Goal: Information Seeking & Learning: Learn about a topic

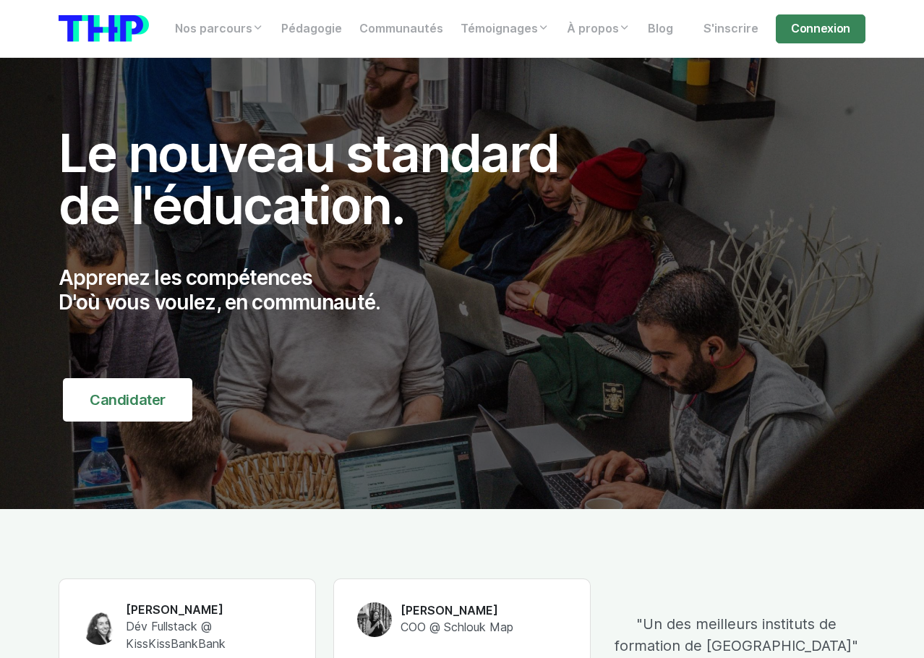
click at [814, 30] on link "Connexion" at bounding box center [820, 28] width 90 height 29
click at [804, 37] on link "Connexion" at bounding box center [820, 28] width 90 height 29
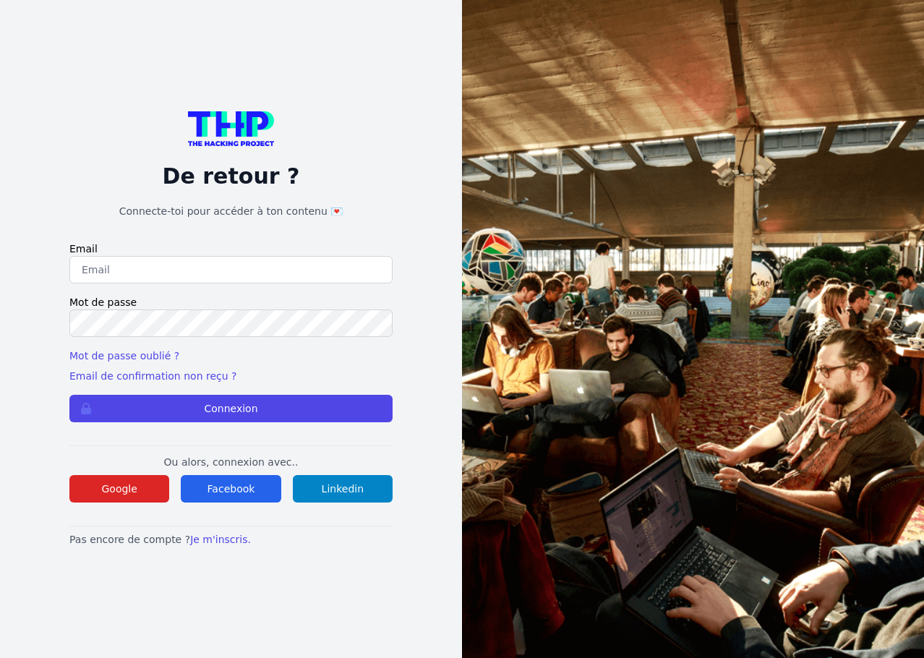
click at [302, 272] on input "email" at bounding box center [230, 269] width 323 height 27
type input "lucas.mrda@outlook.fr"
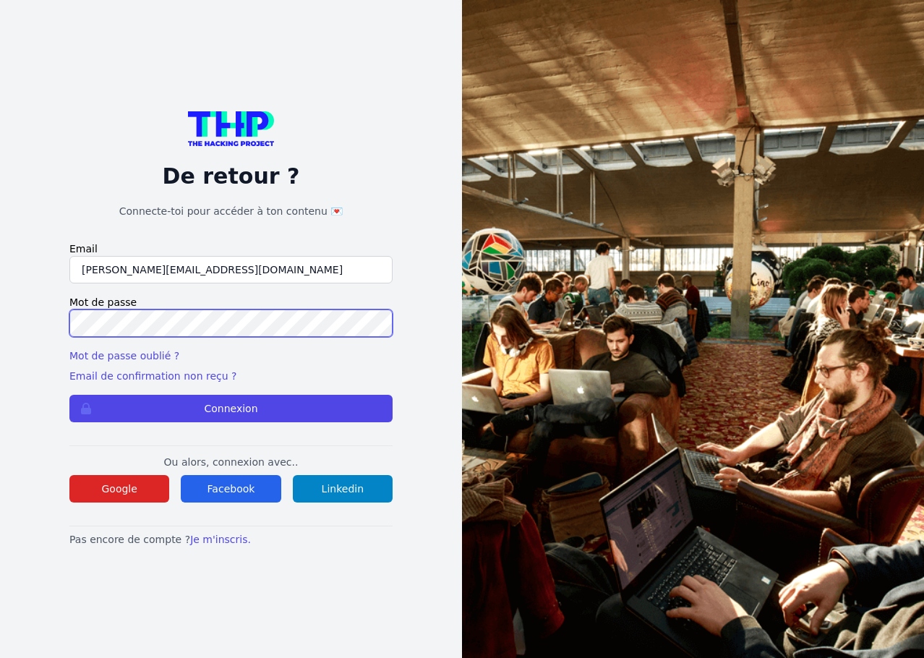
click at [69, 395] on button "Connexion" at bounding box center [230, 408] width 323 height 27
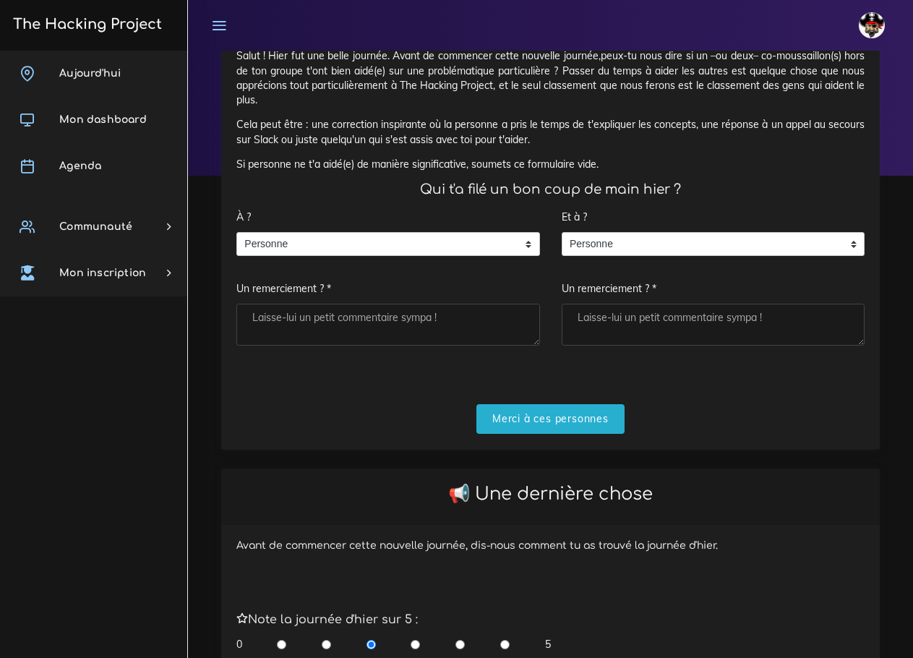
scroll to position [72, 0]
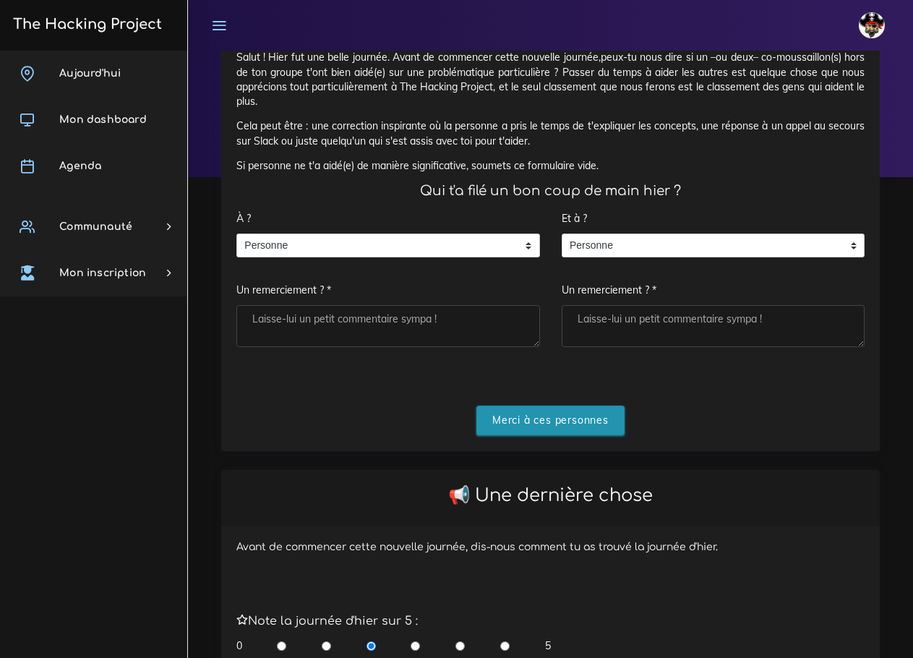
click at [557, 415] on input "Merci à ces personnes" at bounding box center [550, 420] width 148 height 30
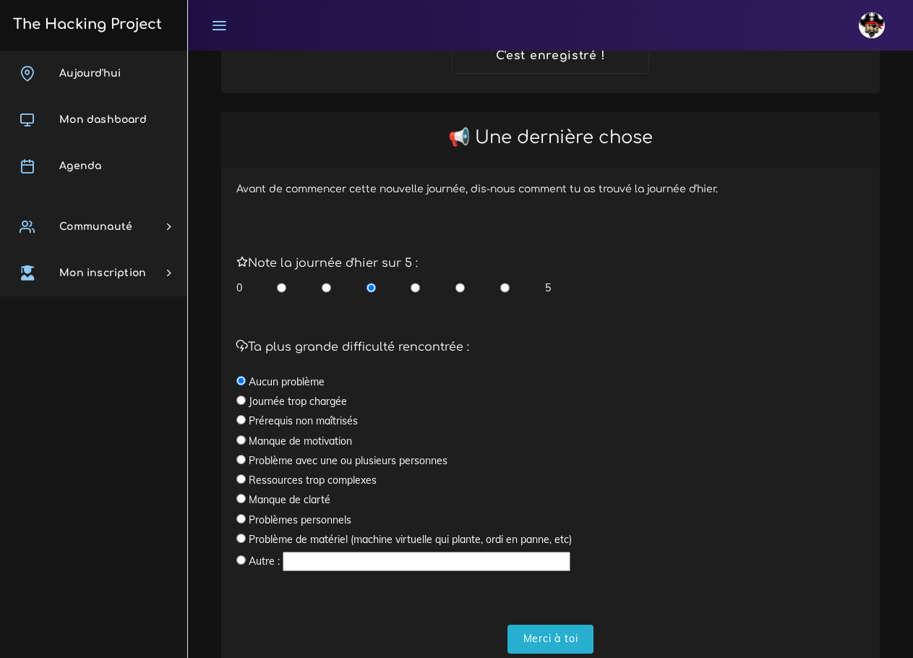
scroll to position [291, 0]
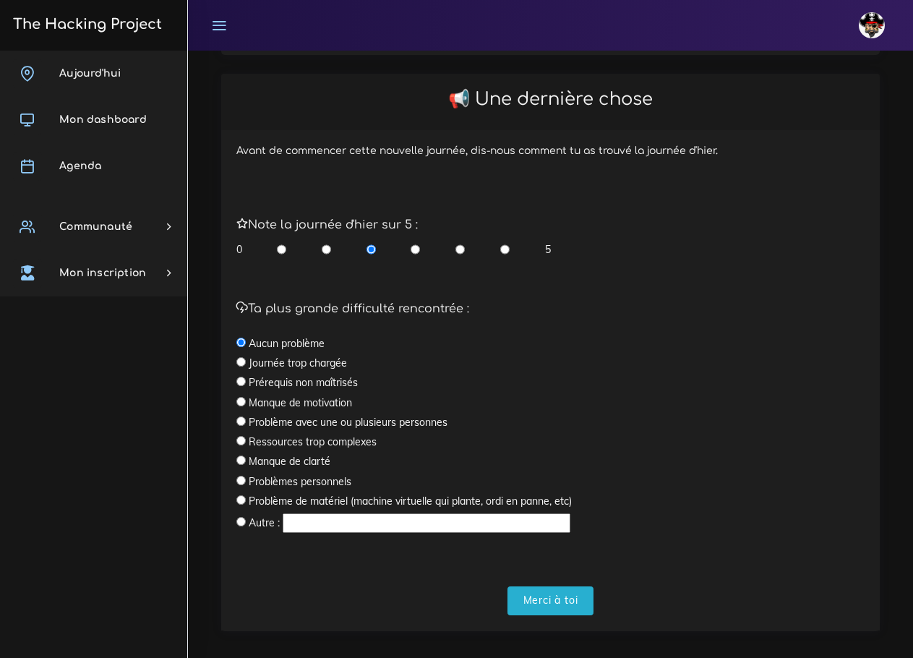
click at [554, 603] on div "Avant de commencer cette nouvelle journée, dis-nous comment tu as trouvé la jou…" at bounding box center [550, 380] width 658 height 500
click at [565, 586] on input "Merci à toi" at bounding box center [550, 601] width 87 height 30
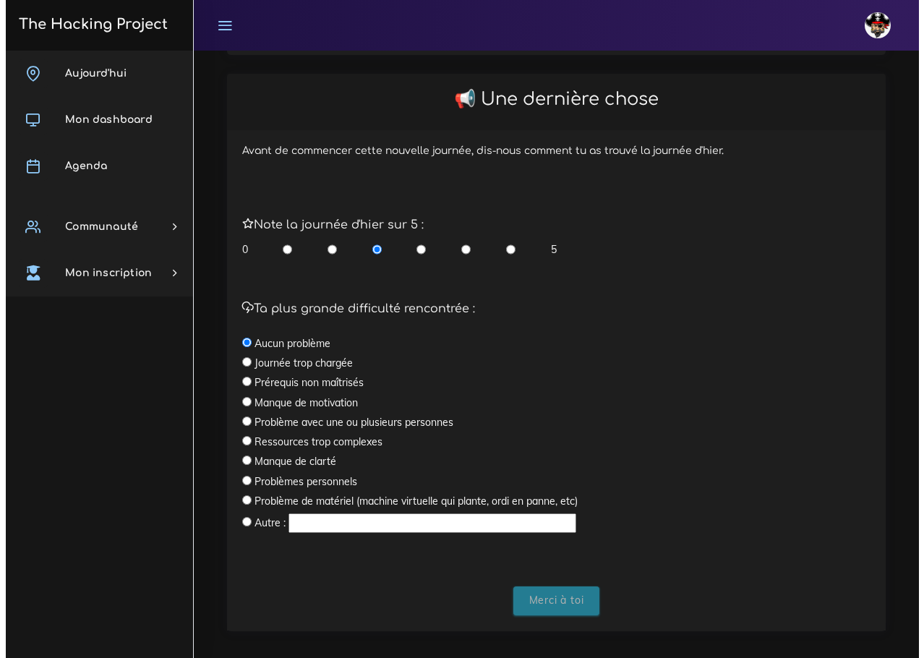
scroll to position [0, 0]
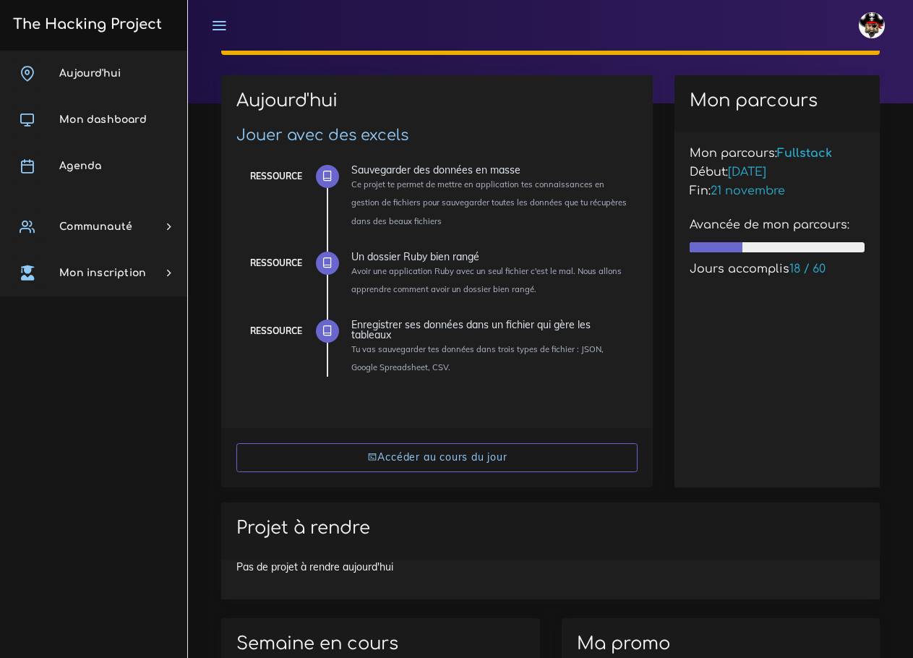
scroll to position [145, 0]
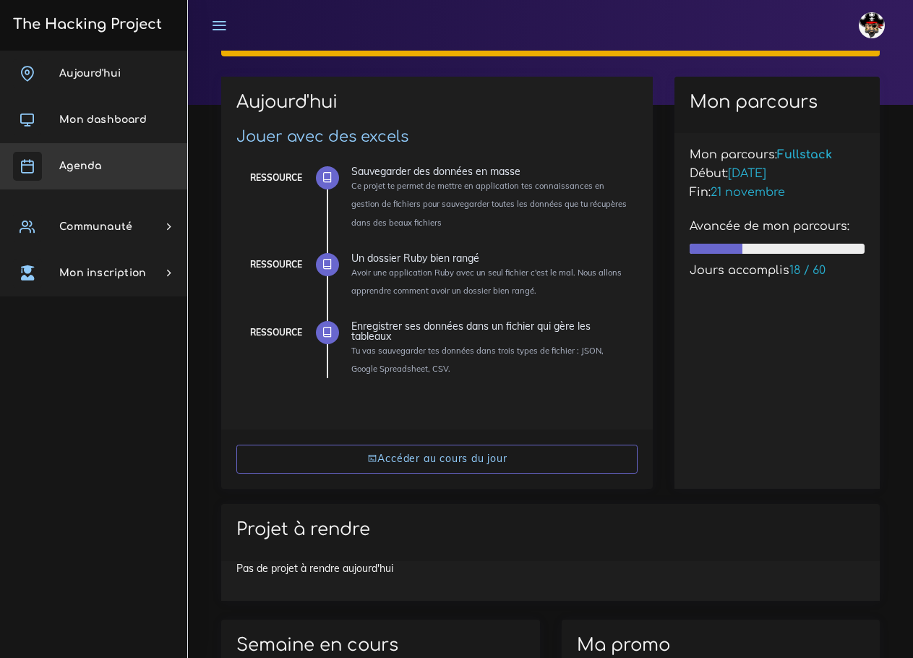
click at [74, 160] on span "Agenda" at bounding box center [80, 165] width 42 height 11
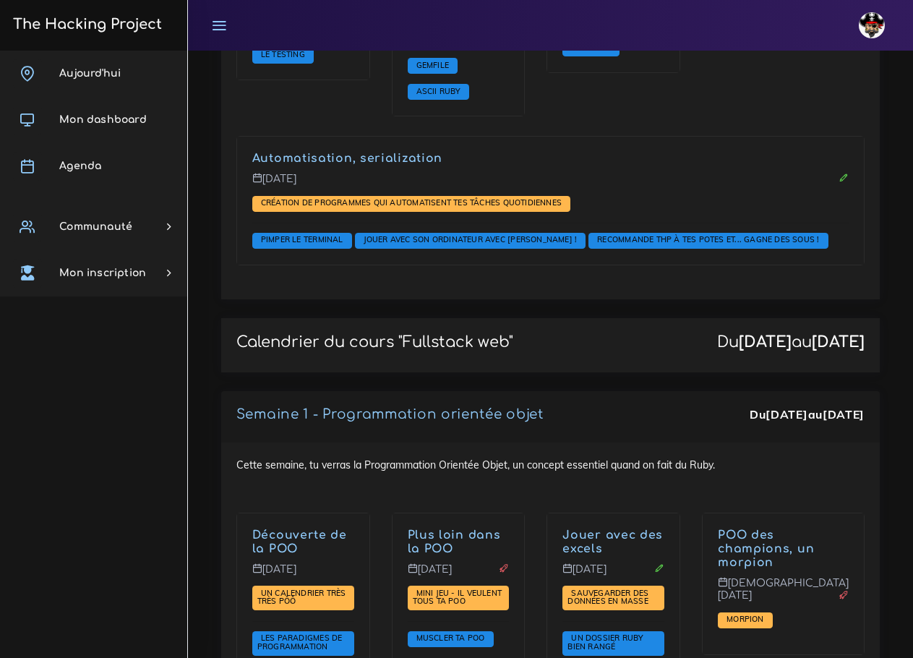
scroll to position [2096, 0]
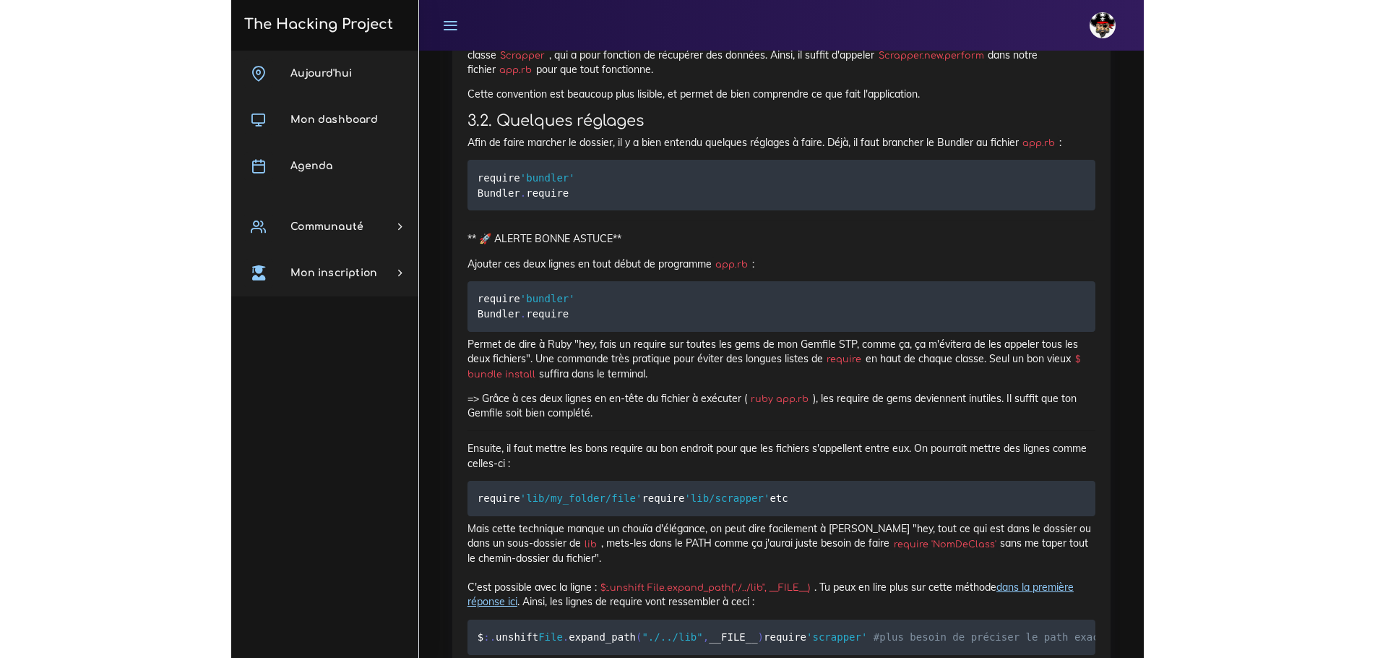
scroll to position [2891, 0]
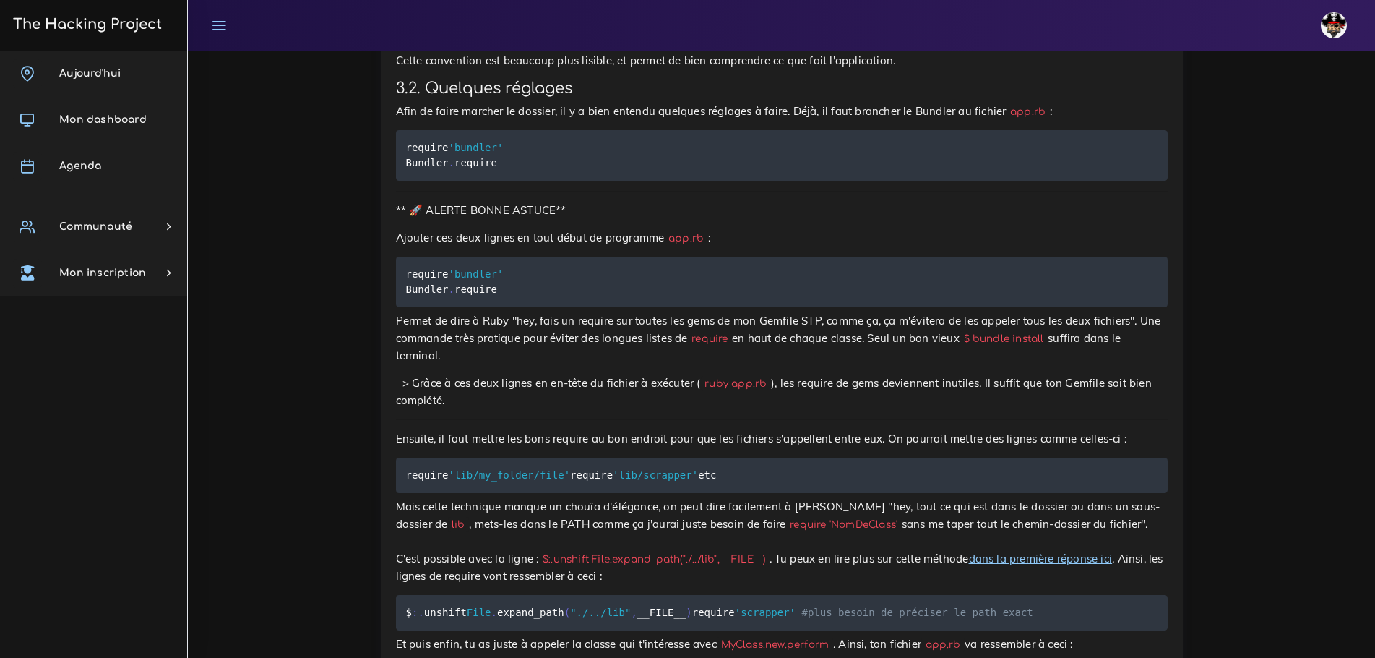
click at [912, 227] on div "Dashboard Fullstack web Programmation orientée objet Jouer avec des excels Hey …" at bounding box center [781, 283] width 1187 height 6246
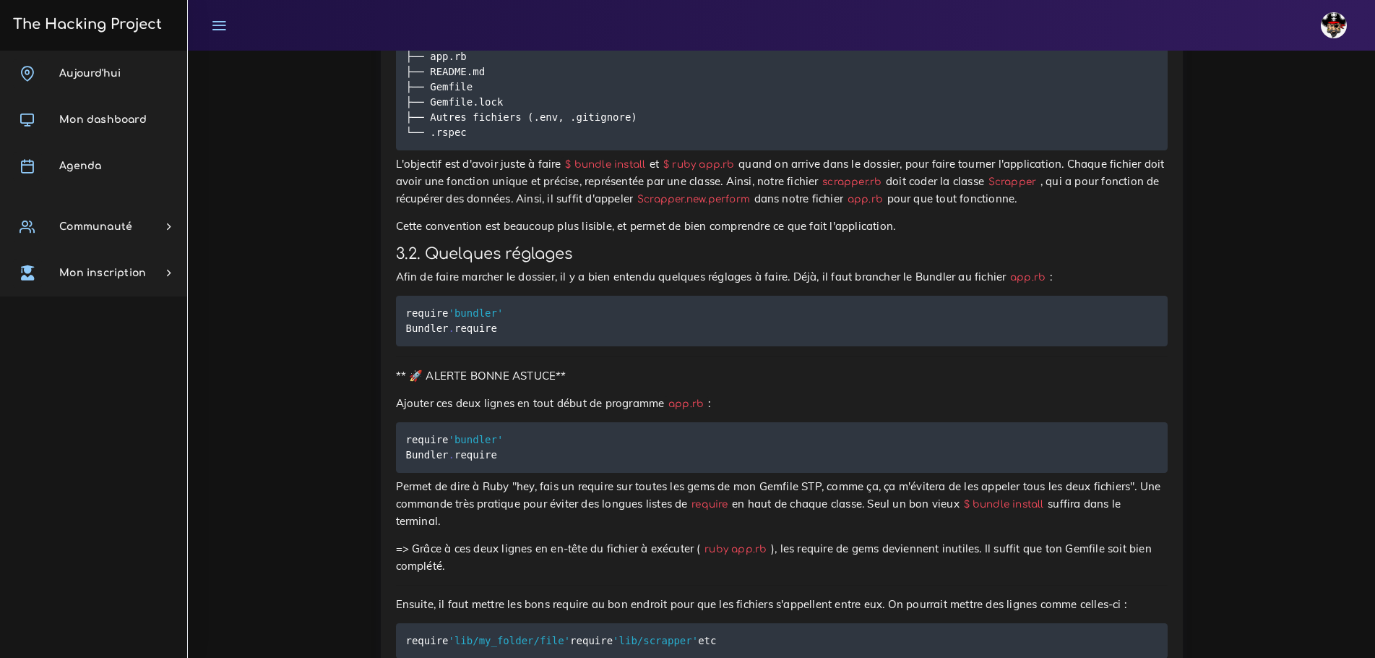
scroll to position [2746, 0]
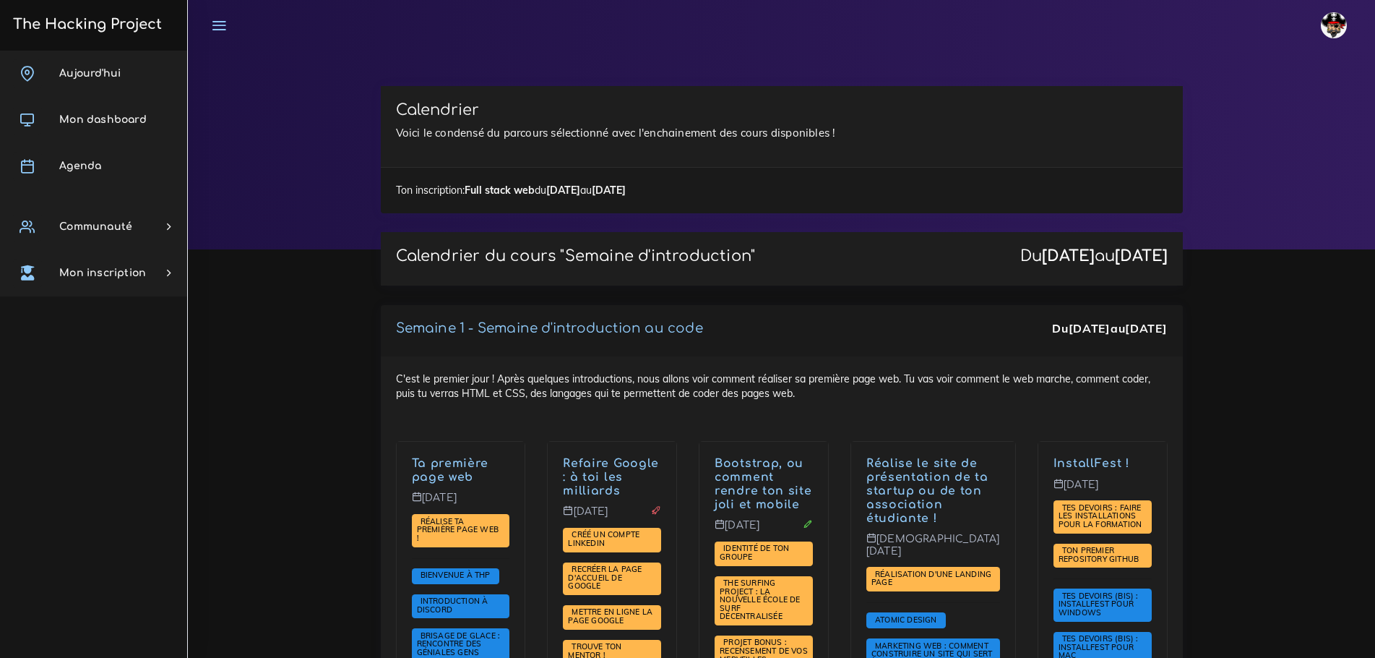
scroll to position [1809, 0]
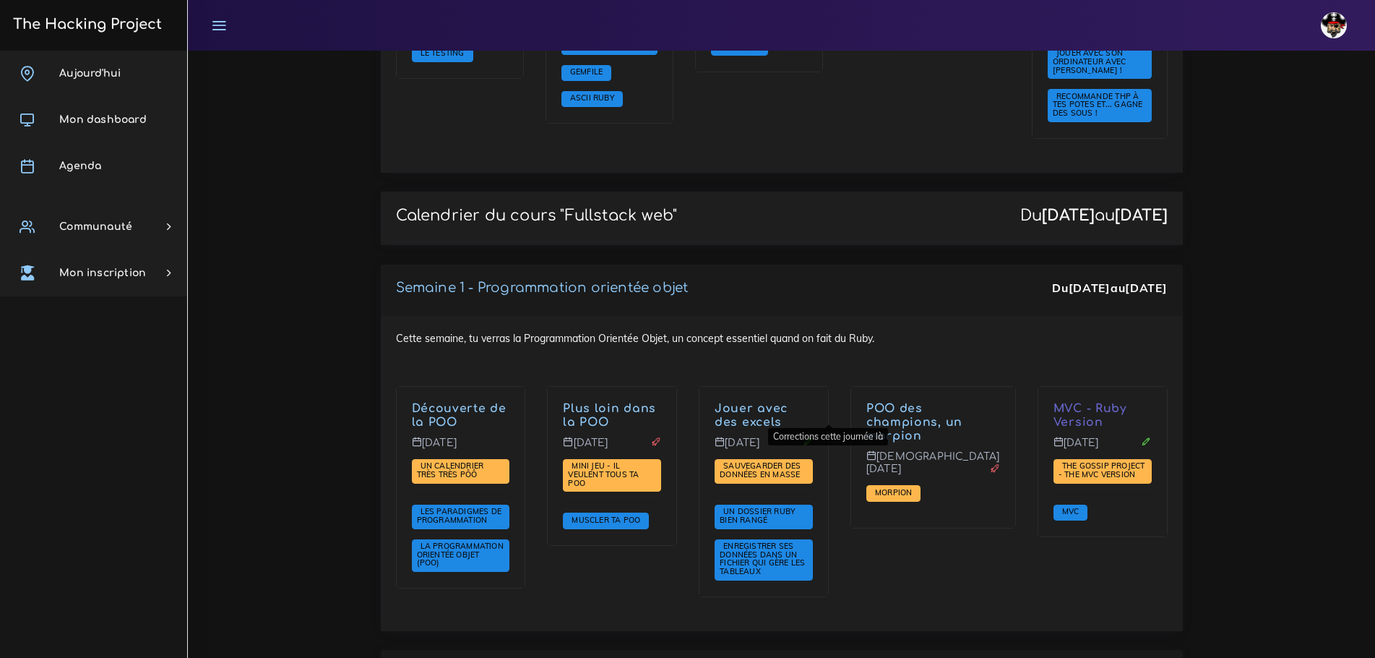
click at [813, 436] on icon at bounding box center [808, 441] width 10 height 10
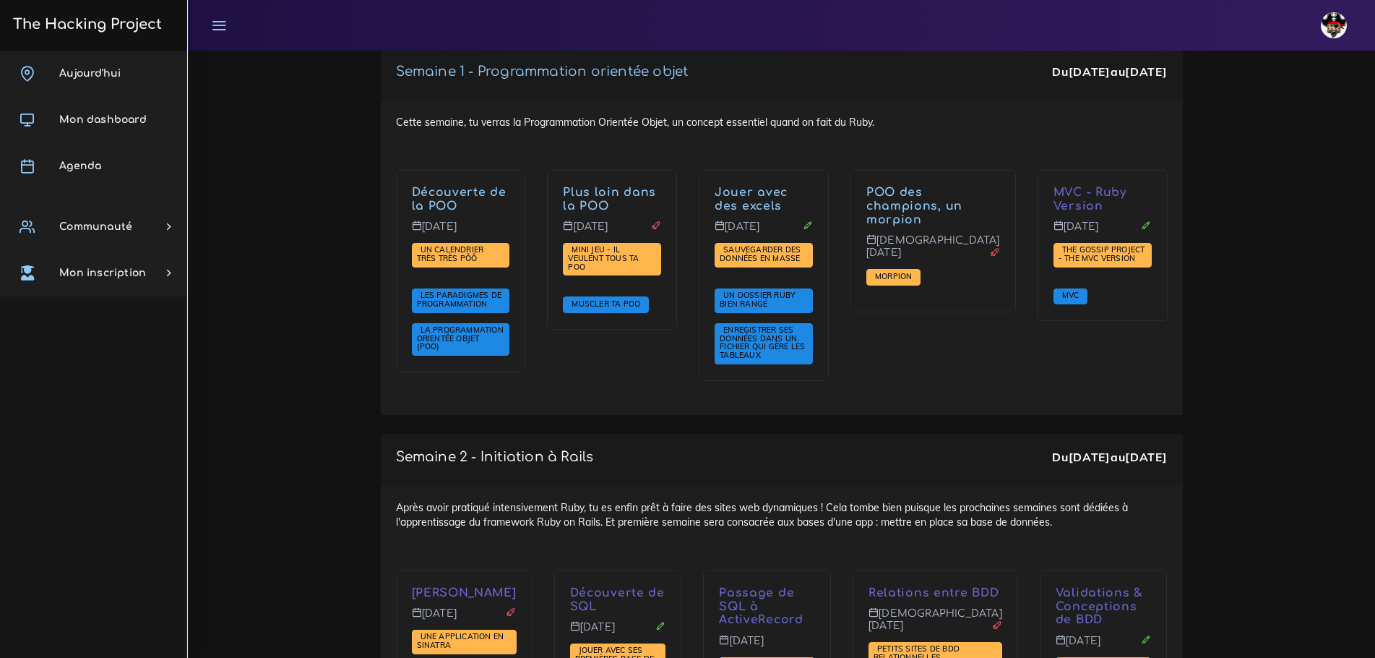
scroll to position [2026, 0]
click at [80, 98] on link "Mon dashboard" at bounding box center [93, 120] width 187 height 46
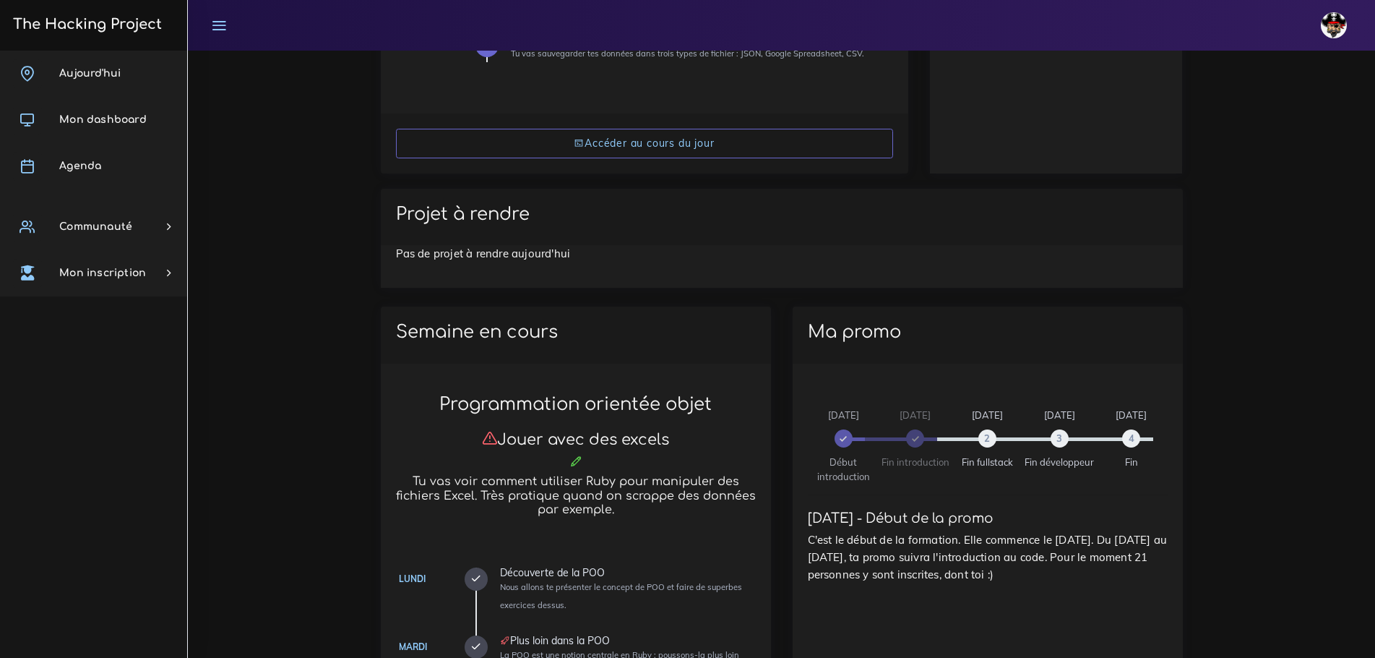
scroll to position [437, 0]
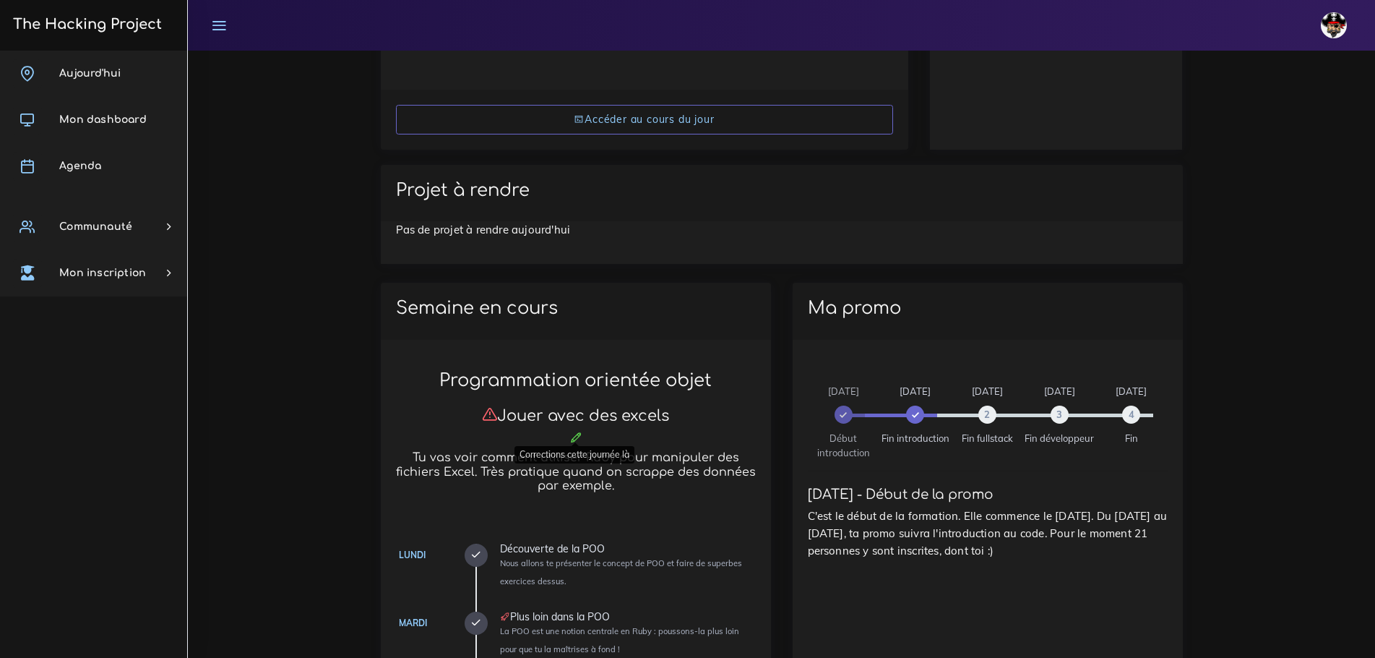
click at [570, 431] on icon at bounding box center [575, 437] width 13 height 13
click at [575, 433] on icon at bounding box center [575, 437] width 13 height 13
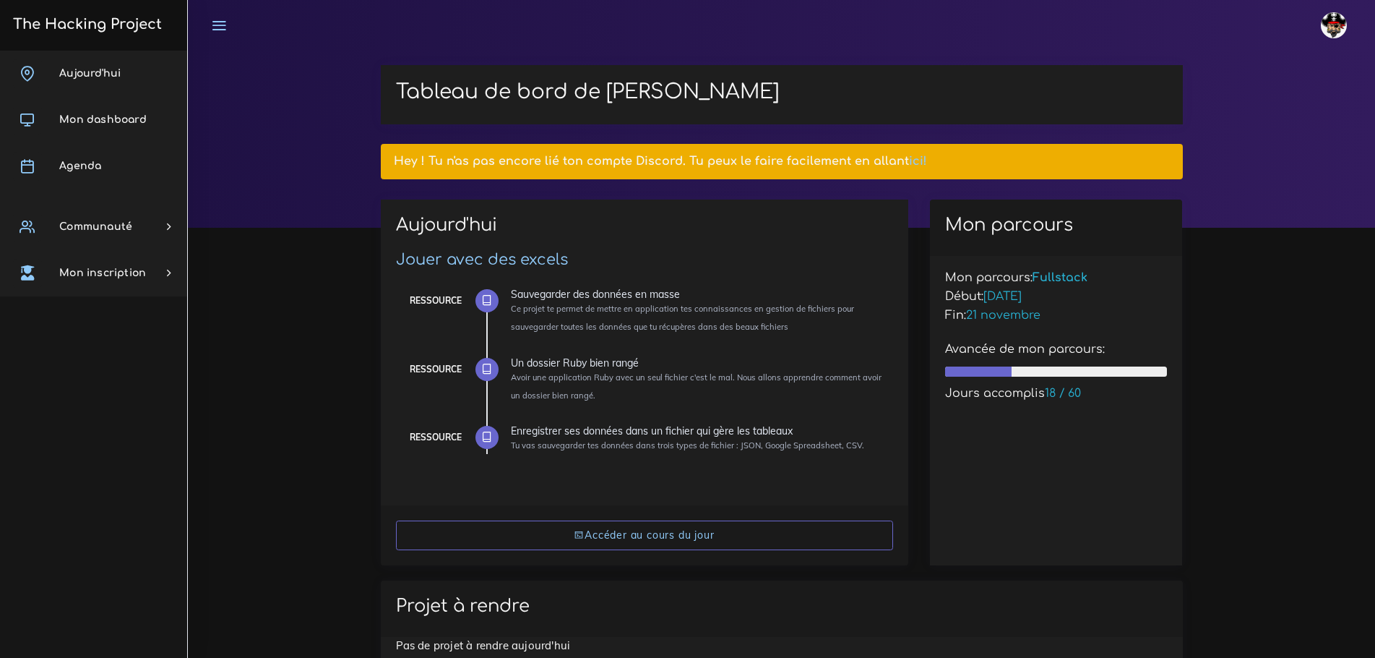
scroll to position [4, 0]
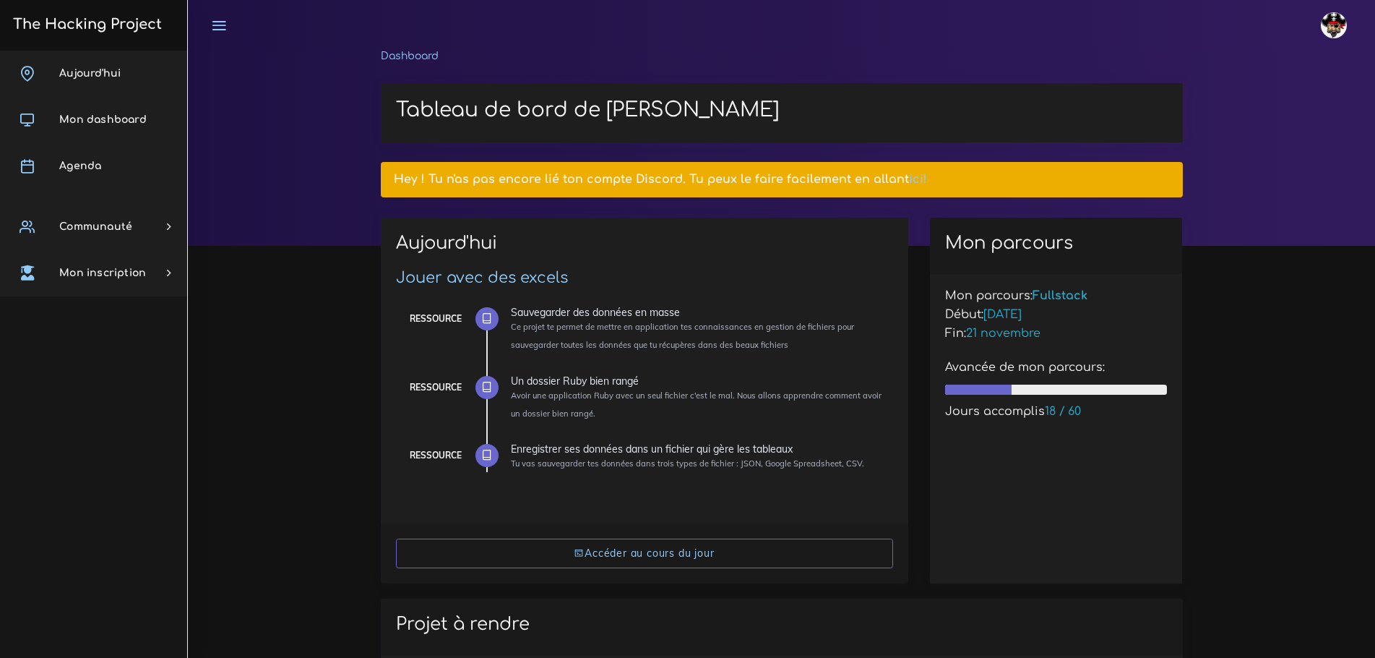
click at [909, 178] on link "ici!" at bounding box center [918, 179] width 18 height 13
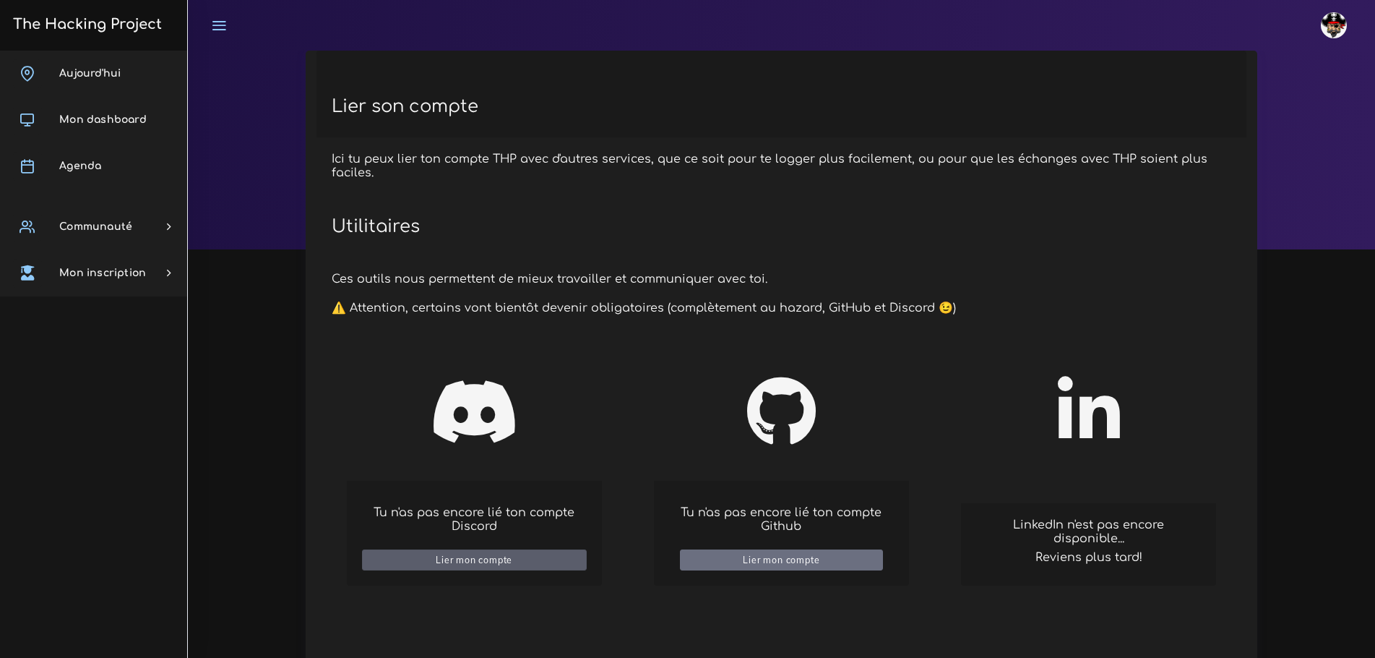
click at [497, 561] on div "Lier mon compte" at bounding box center [474, 559] width 77 height 11
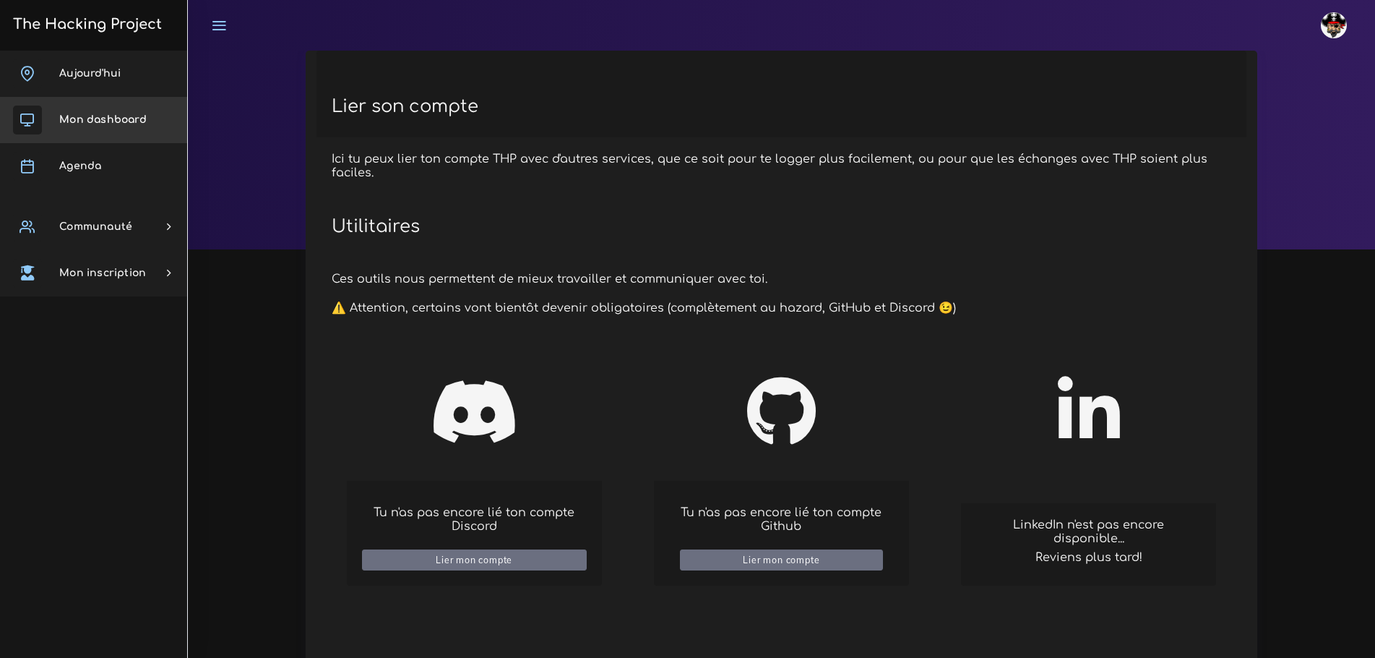
click at [113, 108] on link "Mon dashboard" at bounding box center [93, 120] width 187 height 46
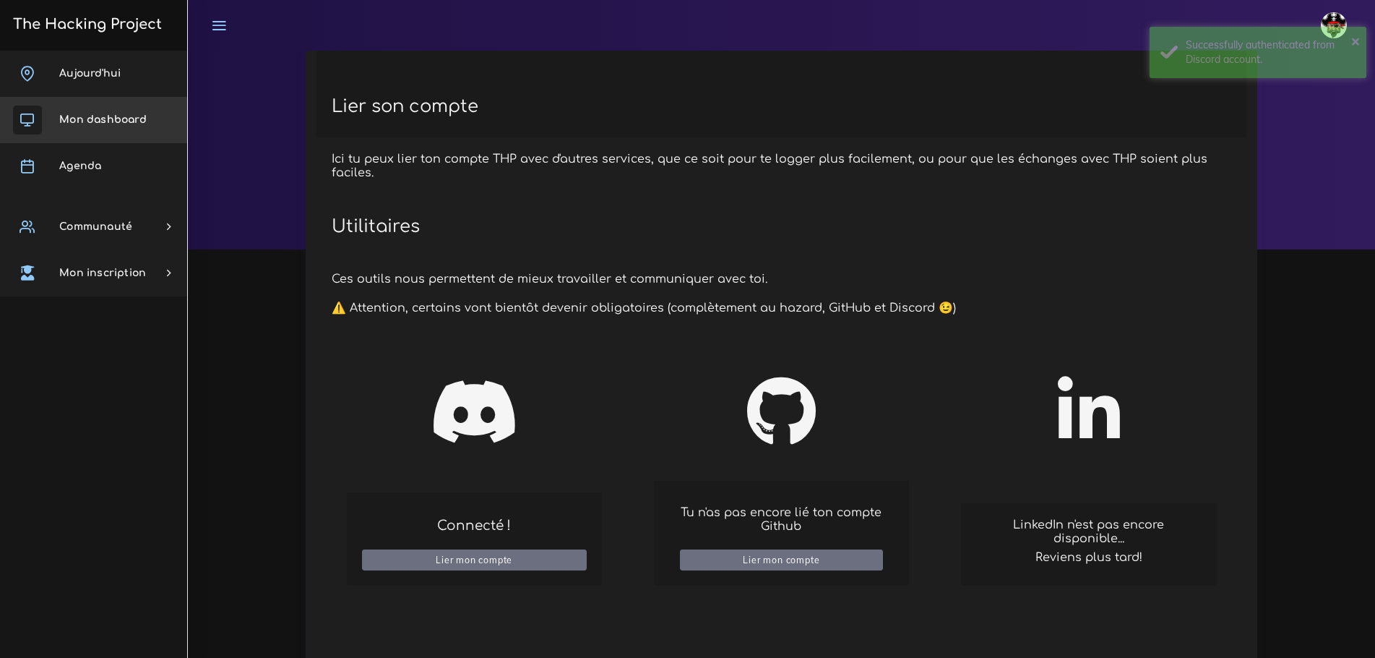
click at [108, 134] on link "Mon dashboard" at bounding box center [93, 120] width 187 height 46
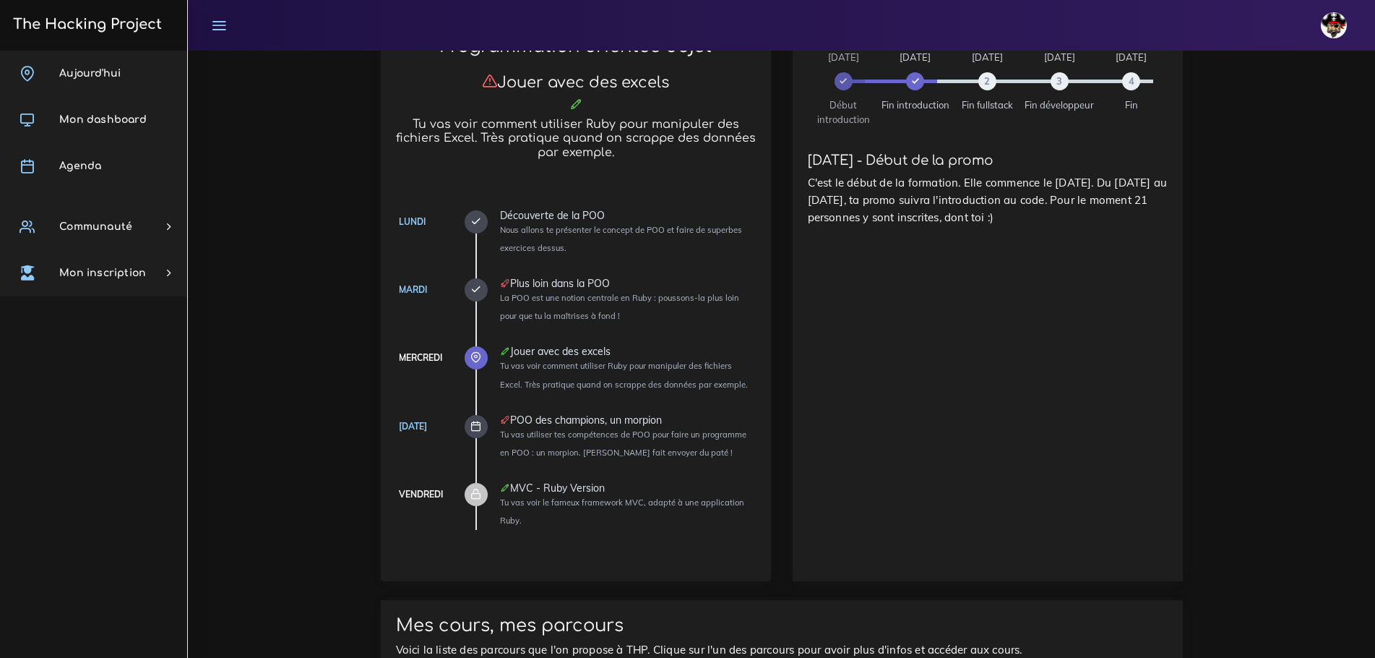
scroll to position [723, 0]
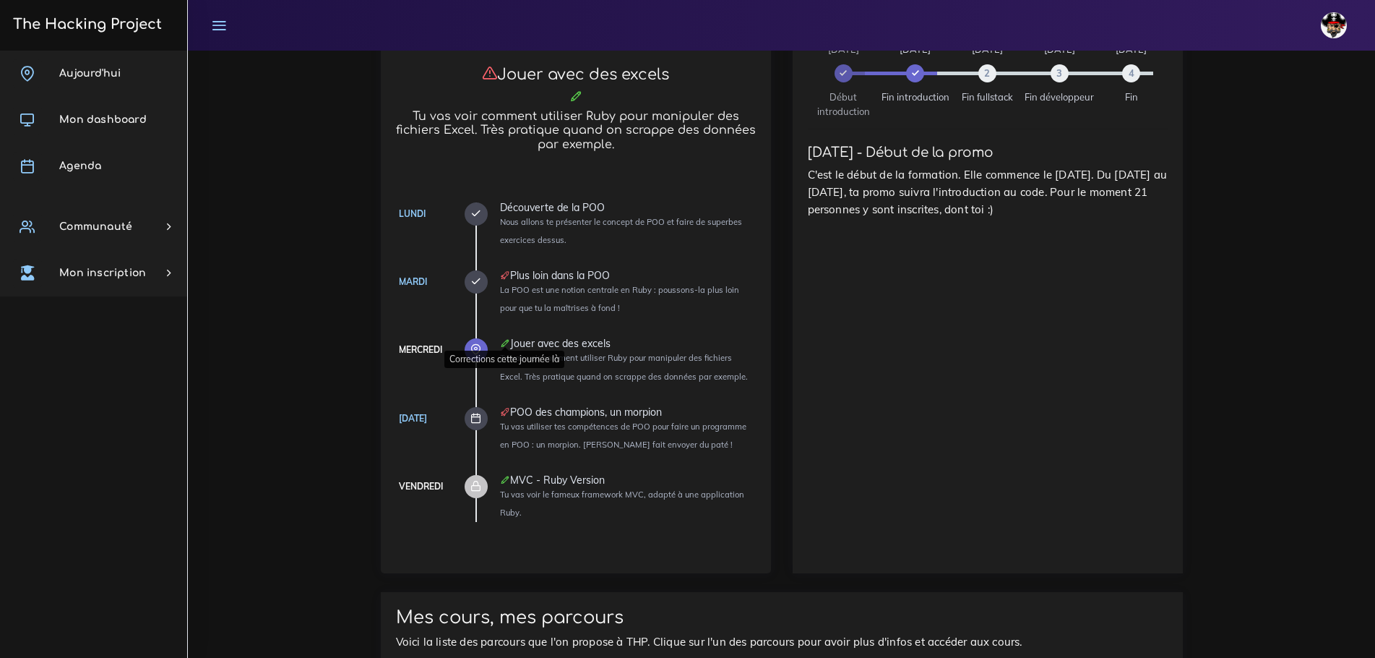
click at [501, 339] on icon at bounding box center [505, 343] width 10 height 10
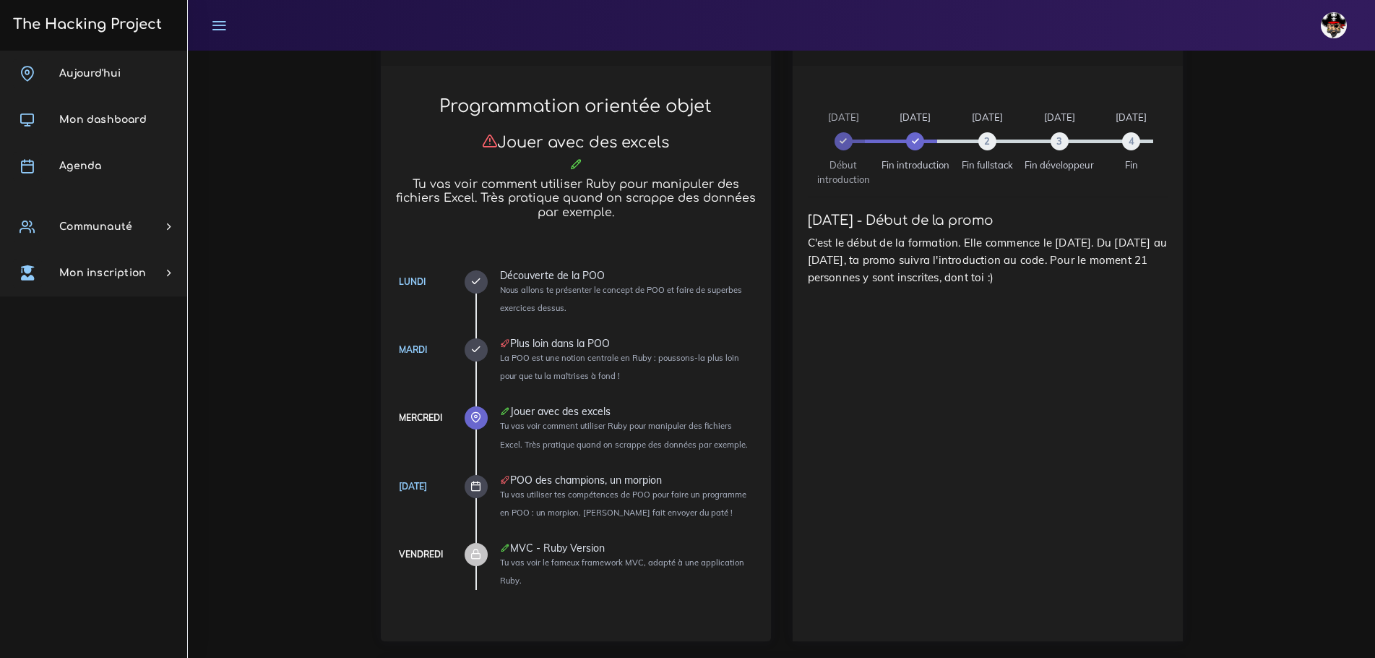
scroll to position [660, 0]
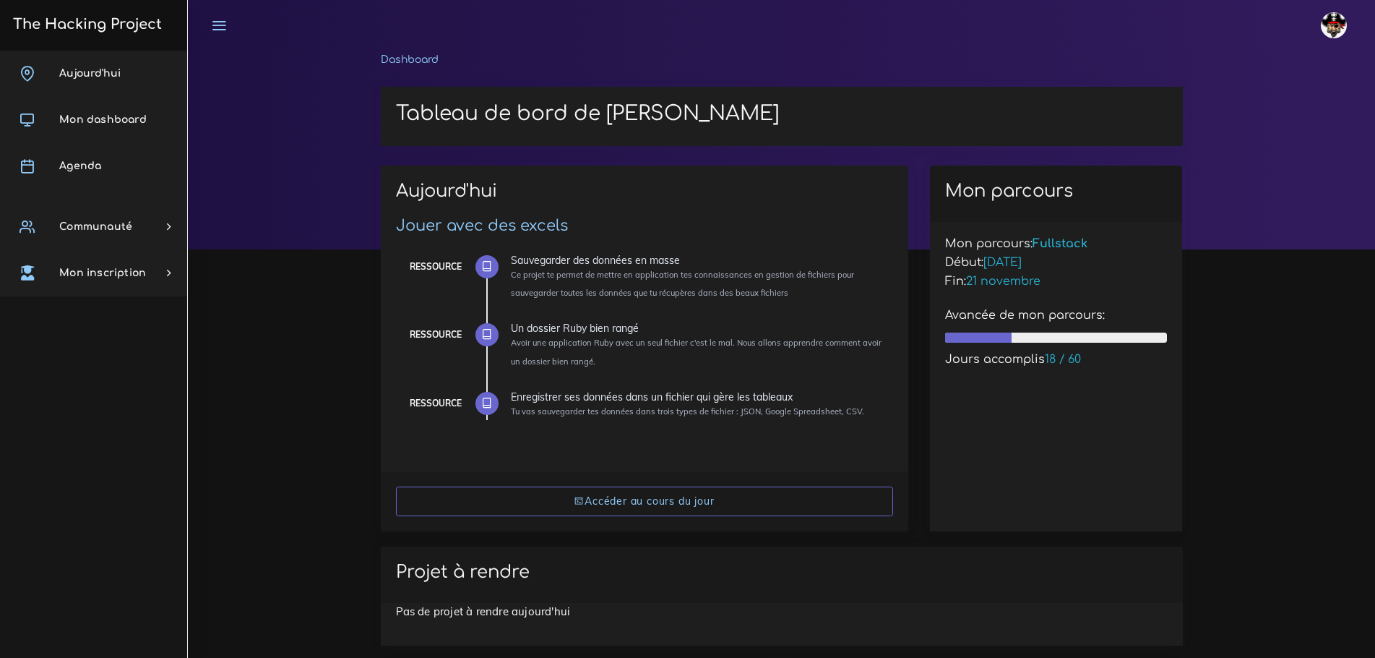
click at [84, 158] on link "Agenda" at bounding box center [93, 166] width 187 height 46
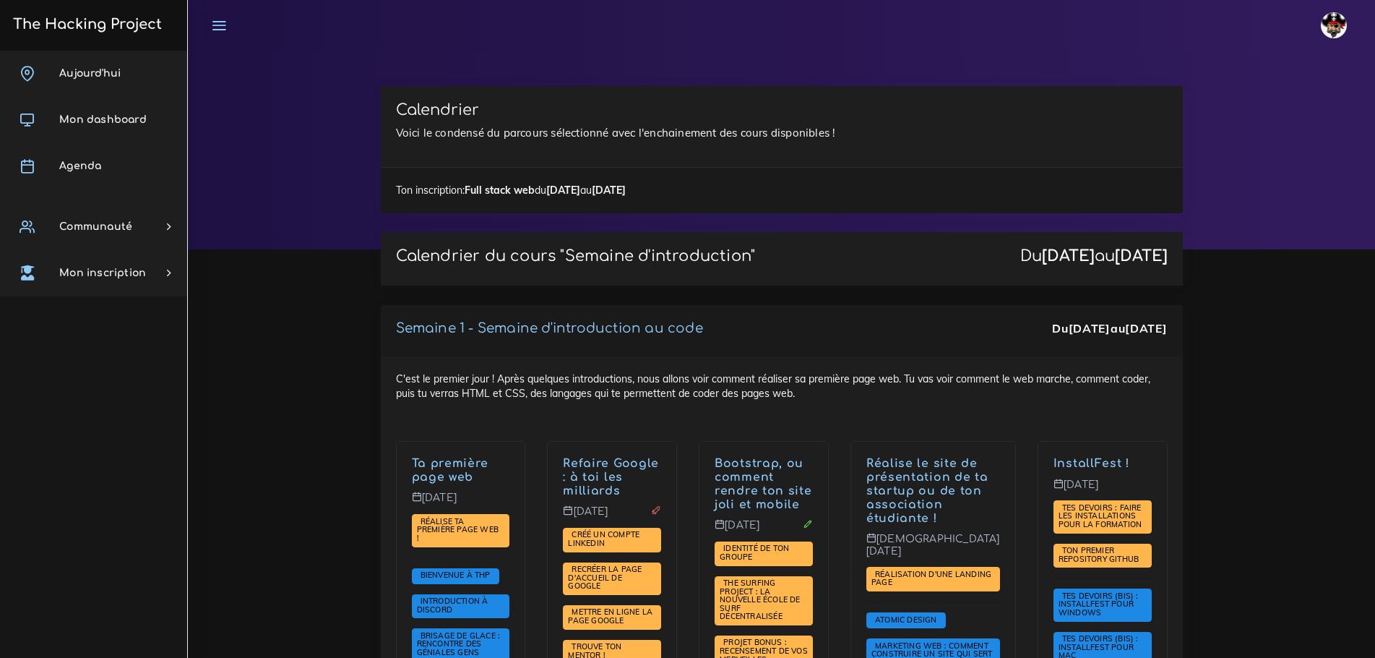
click at [112, 118] on span "Mon dashboard" at bounding box center [102, 119] width 87 height 11
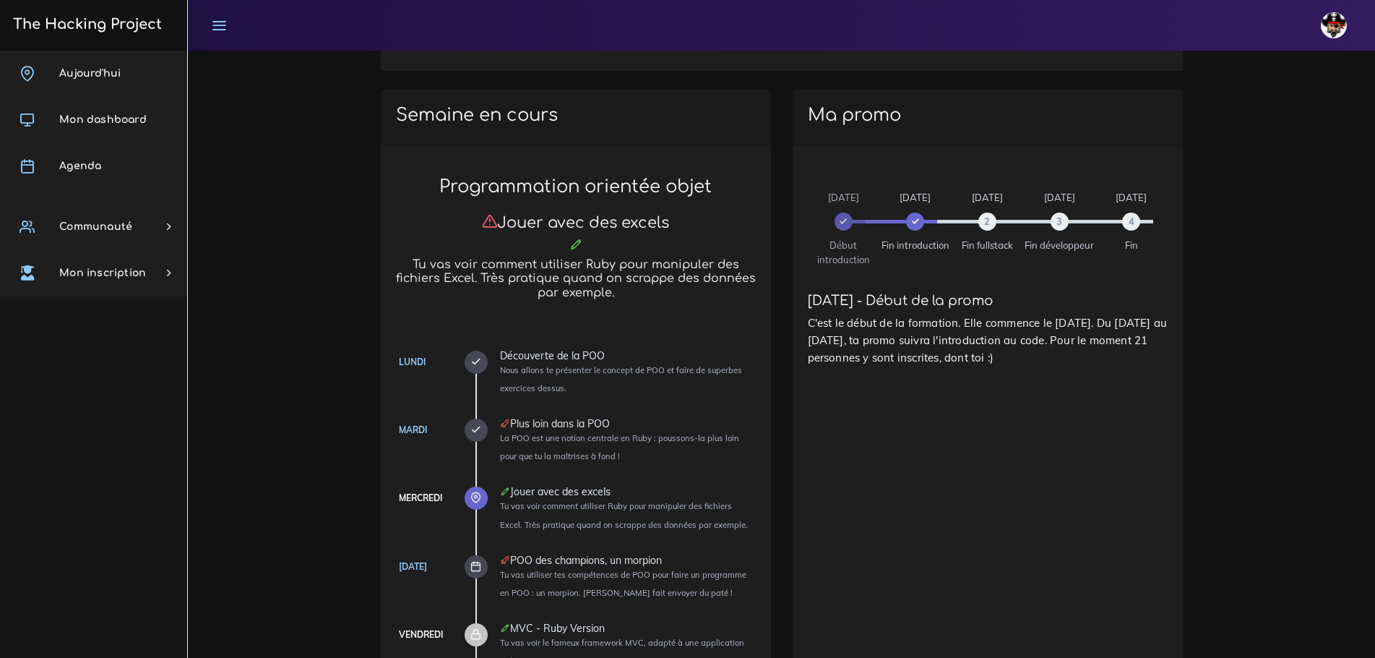
scroll to position [578, 0]
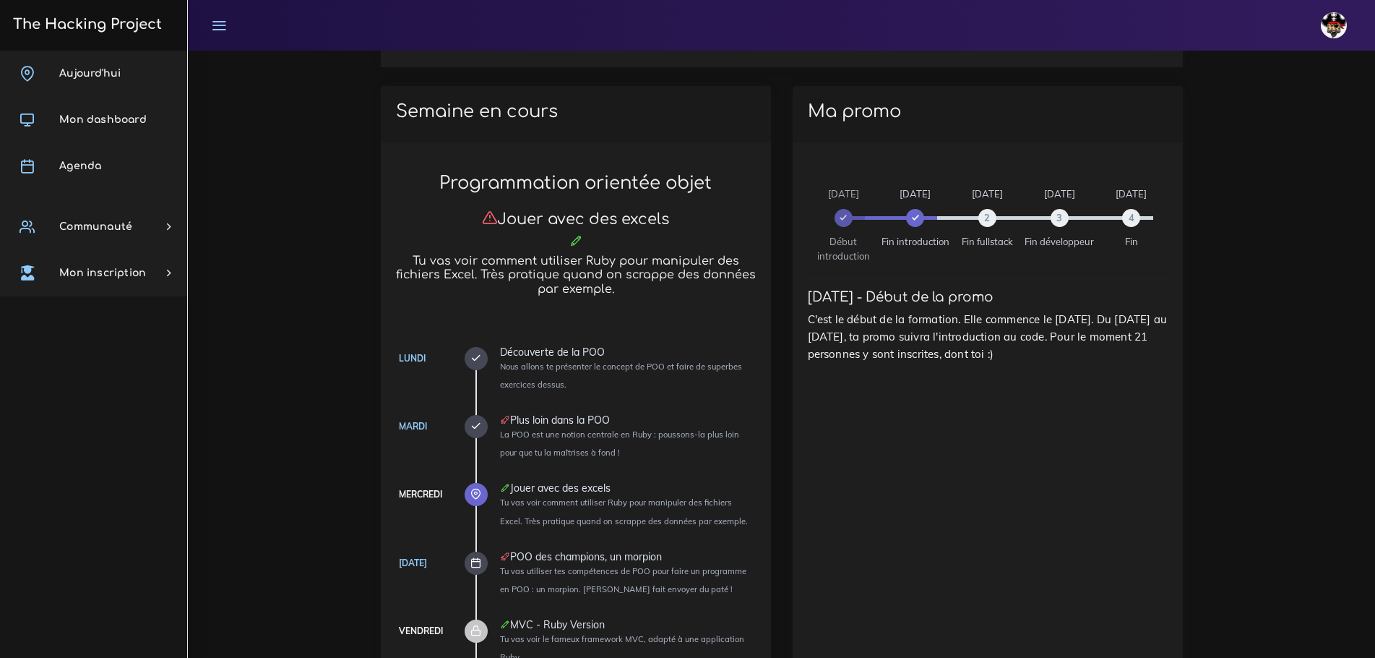
click at [567, 236] on h4 at bounding box center [576, 241] width 360 height 16
click at [576, 240] on icon at bounding box center [575, 240] width 13 height 13
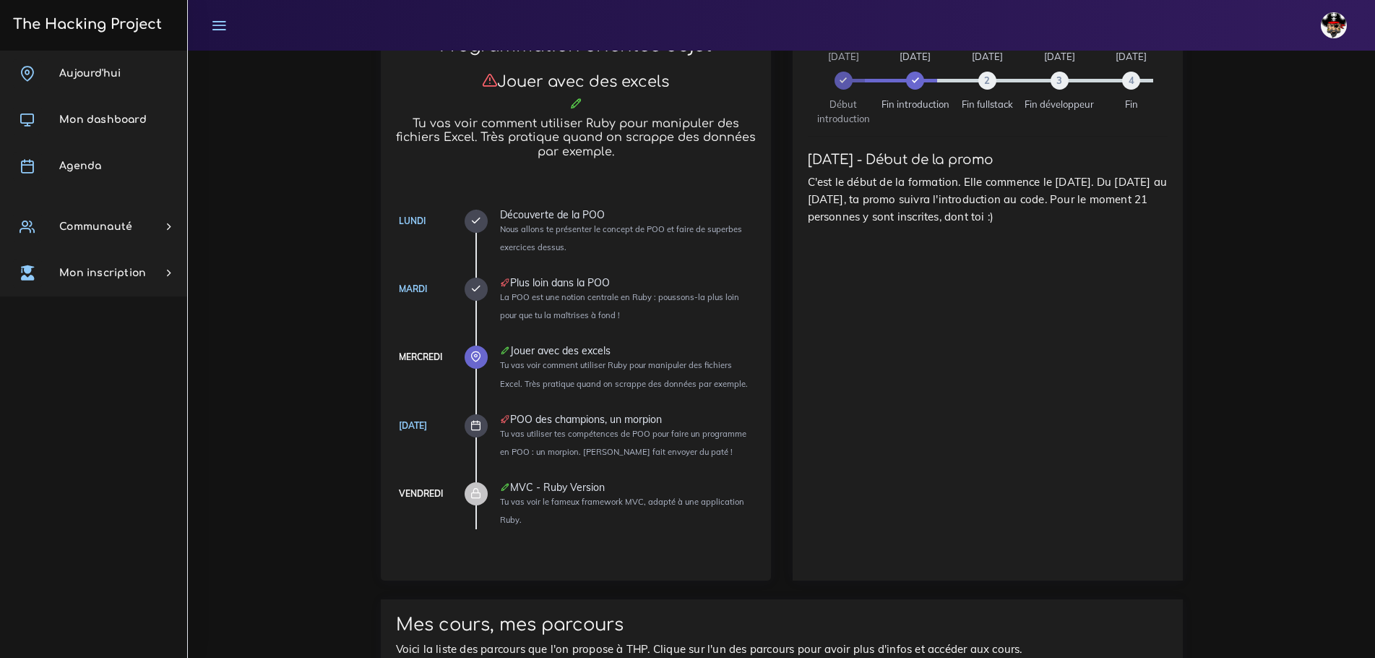
scroll to position [723, 0]
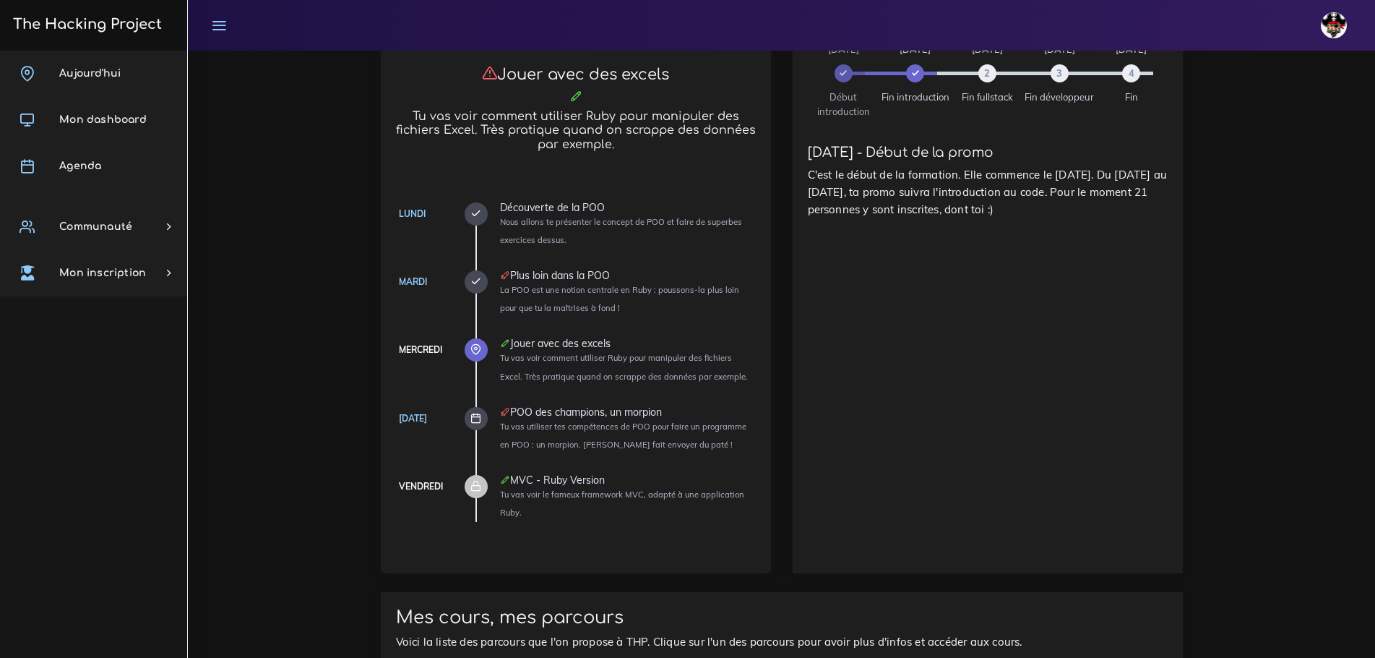
click at [474, 344] on icon at bounding box center [475, 349] width 11 height 11
click at [579, 340] on div "Jouer avec des excels" at bounding box center [628, 343] width 256 height 10
click at [498, 337] on ul "[DATE] Découverte de la POO Nous allons te présenter le concept de POO et faire…" at bounding box center [615, 361] width 280 height 319
click at [546, 348] on li "[DATE] Jouer avec des excels Tu vas voir comment utiliser Ruby pour manipuler d…" at bounding box center [628, 361] width 256 height 46
click at [535, 365] on li "[DATE] Jouer avec des excels Tu vas voir comment utiliser Ruby pour manipuler d…" at bounding box center [628, 361] width 256 height 46
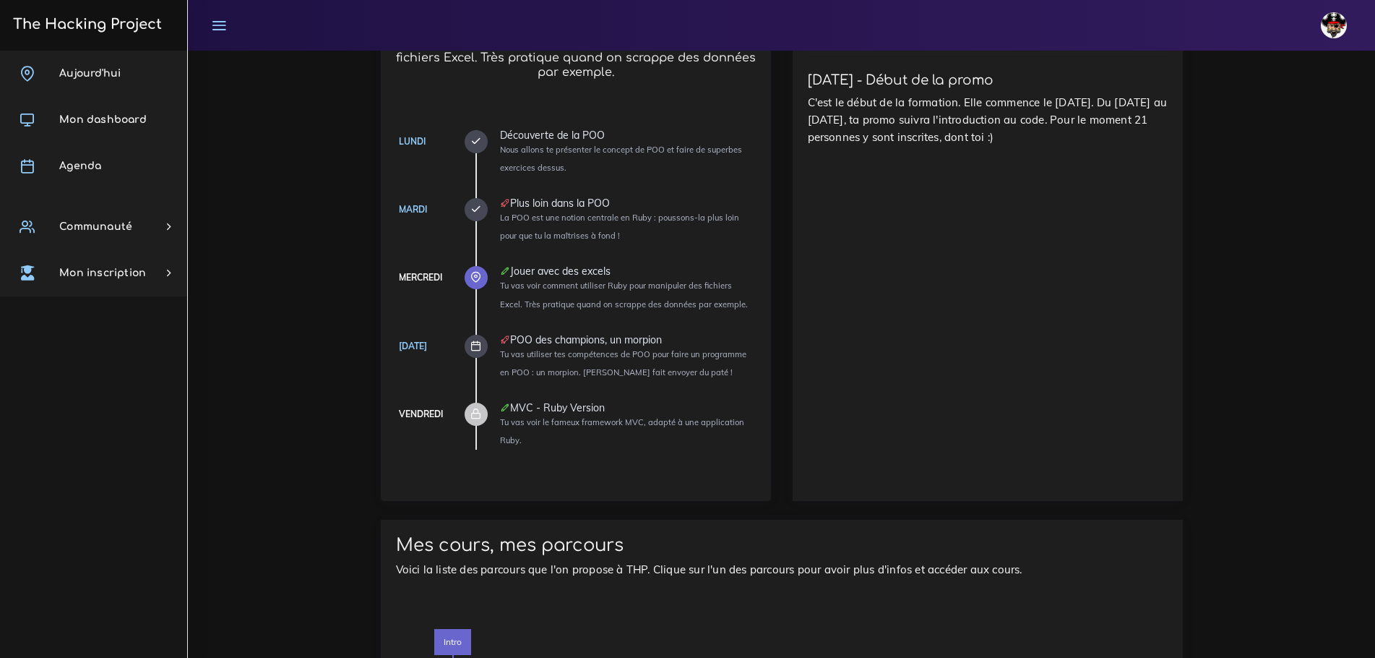
click at [421, 277] on div "Mercredi" at bounding box center [420, 278] width 43 height 16
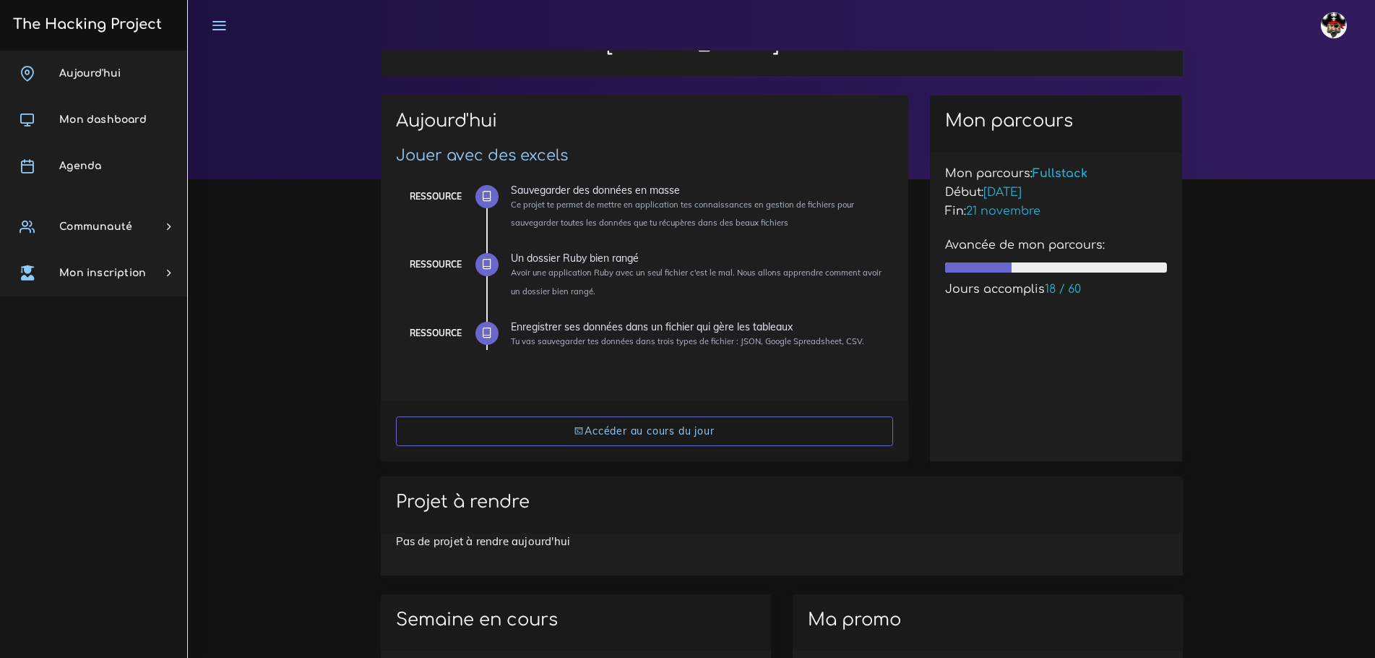
scroll to position [72, 0]
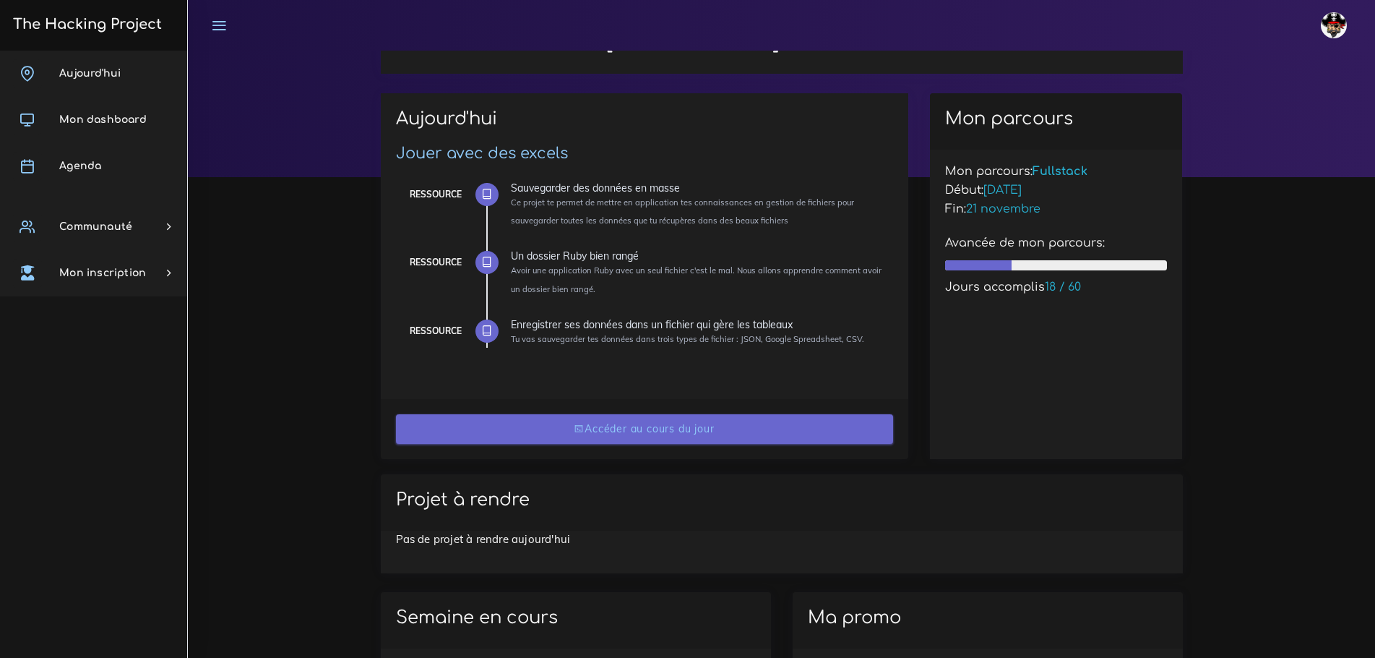
click at [681, 433] on link "Accéder au cours du jour" at bounding box center [644, 429] width 497 height 30
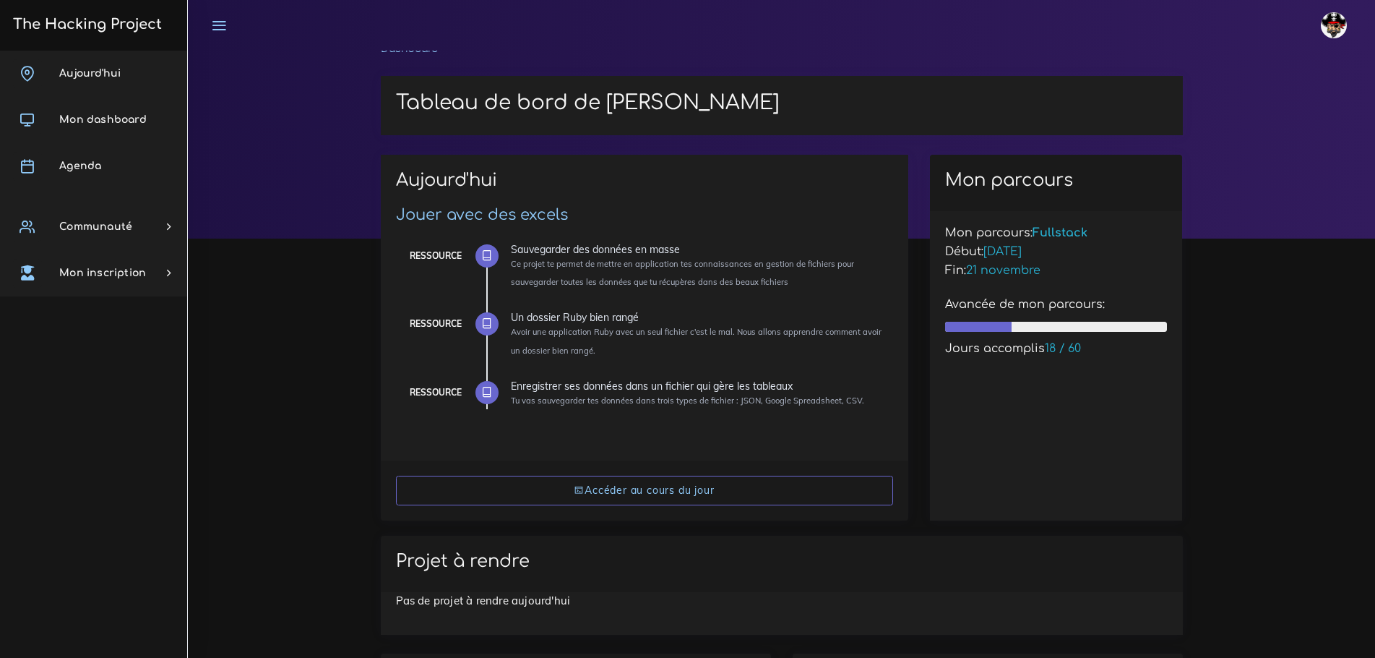
scroll to position [0, 0]
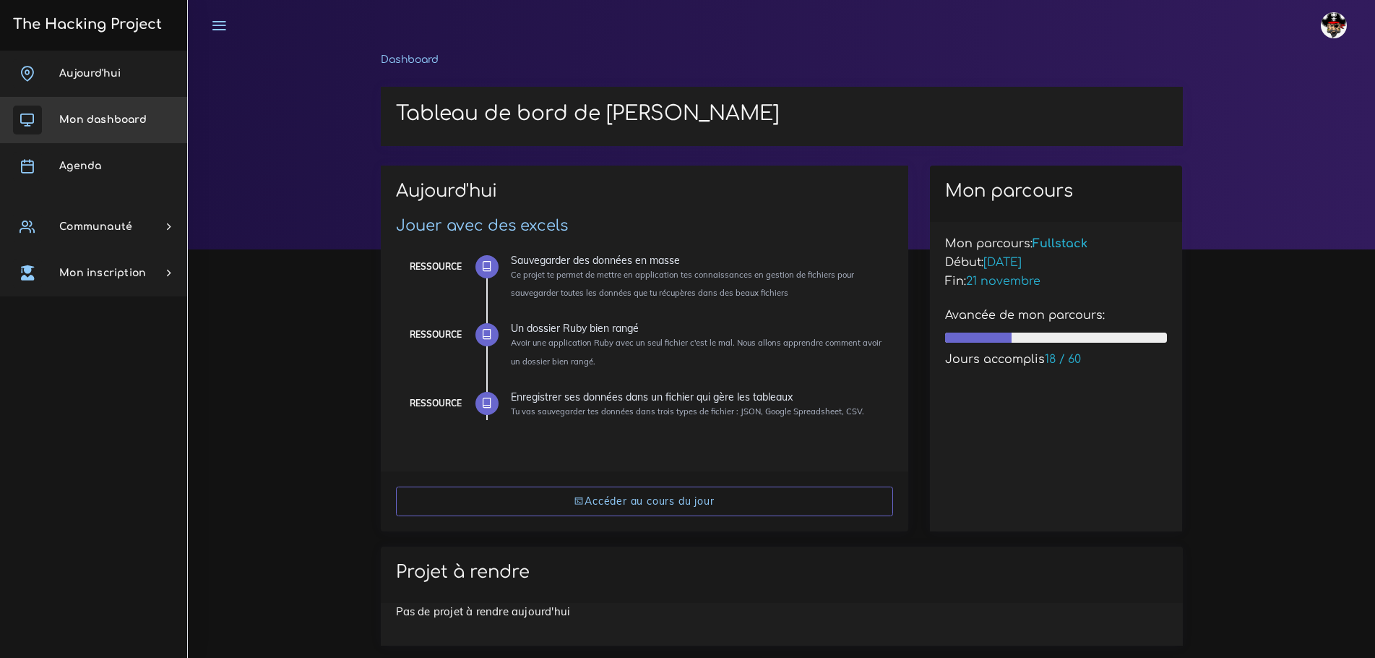
click at [76, 117] on span "Mon dashboard" at bounding box center [102, 119] width 87 height 11
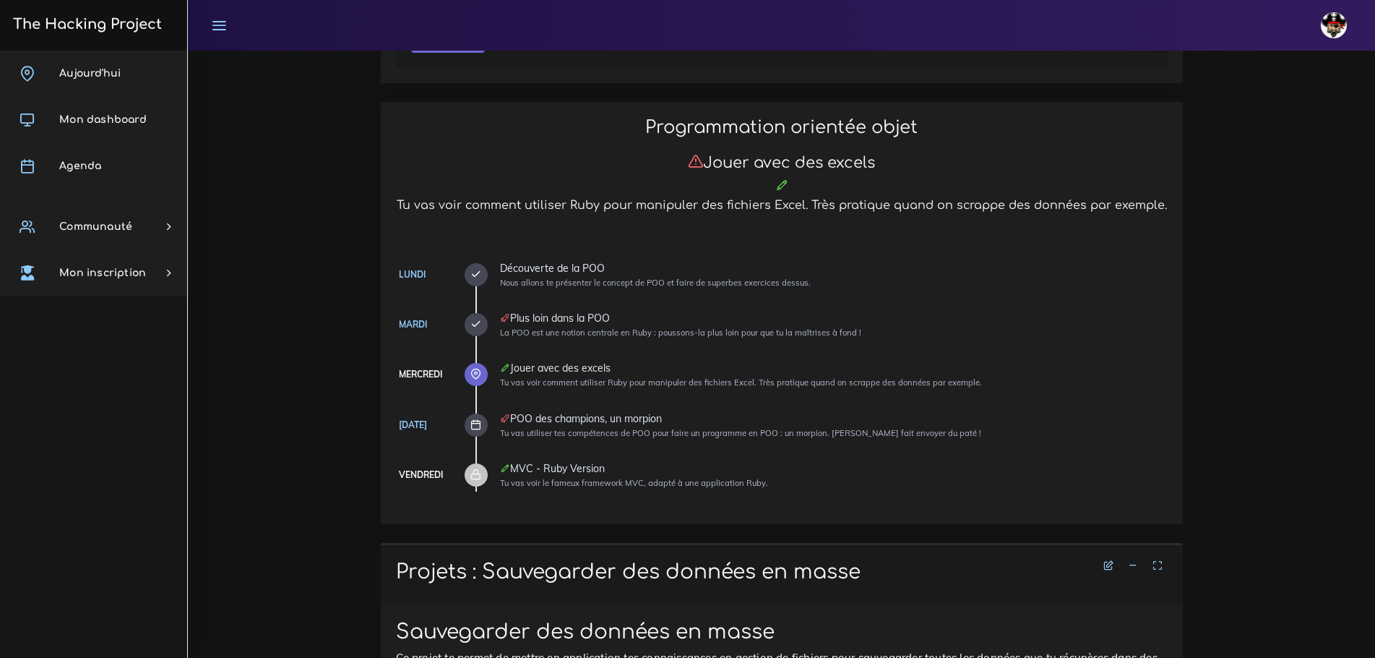
scroll to position [217, 0]
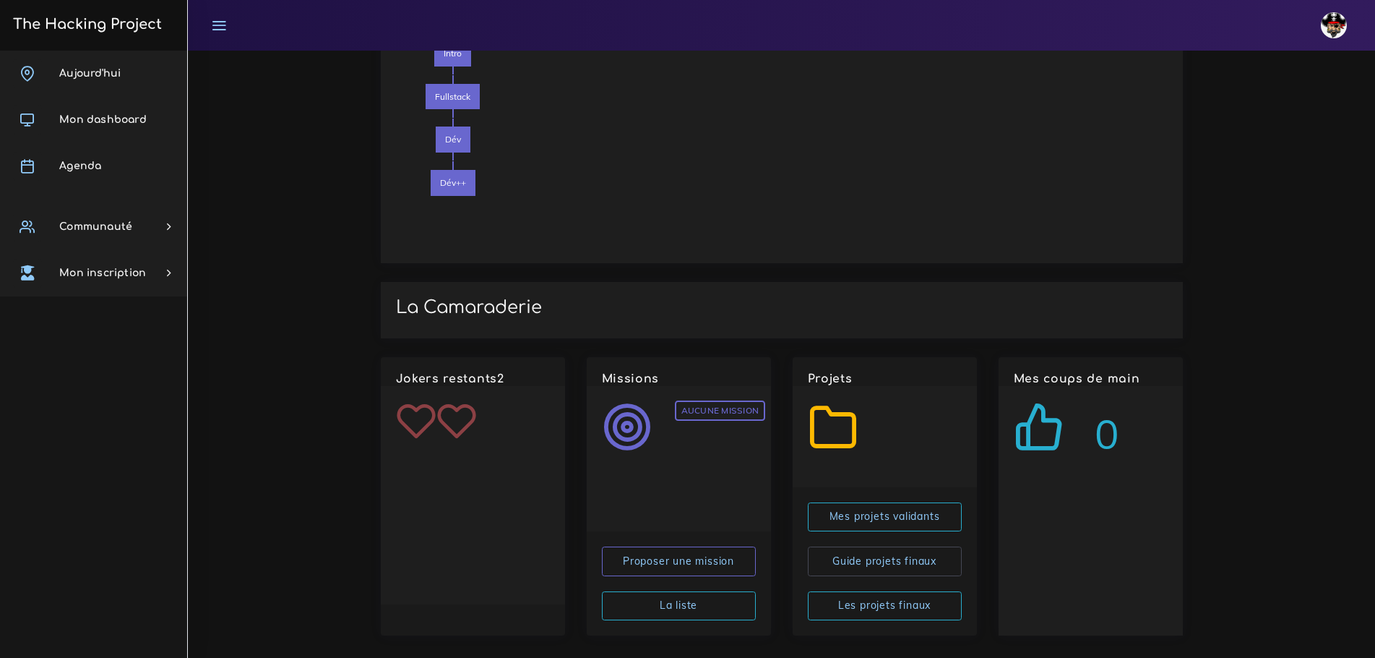
scroll to position [1393, 0]
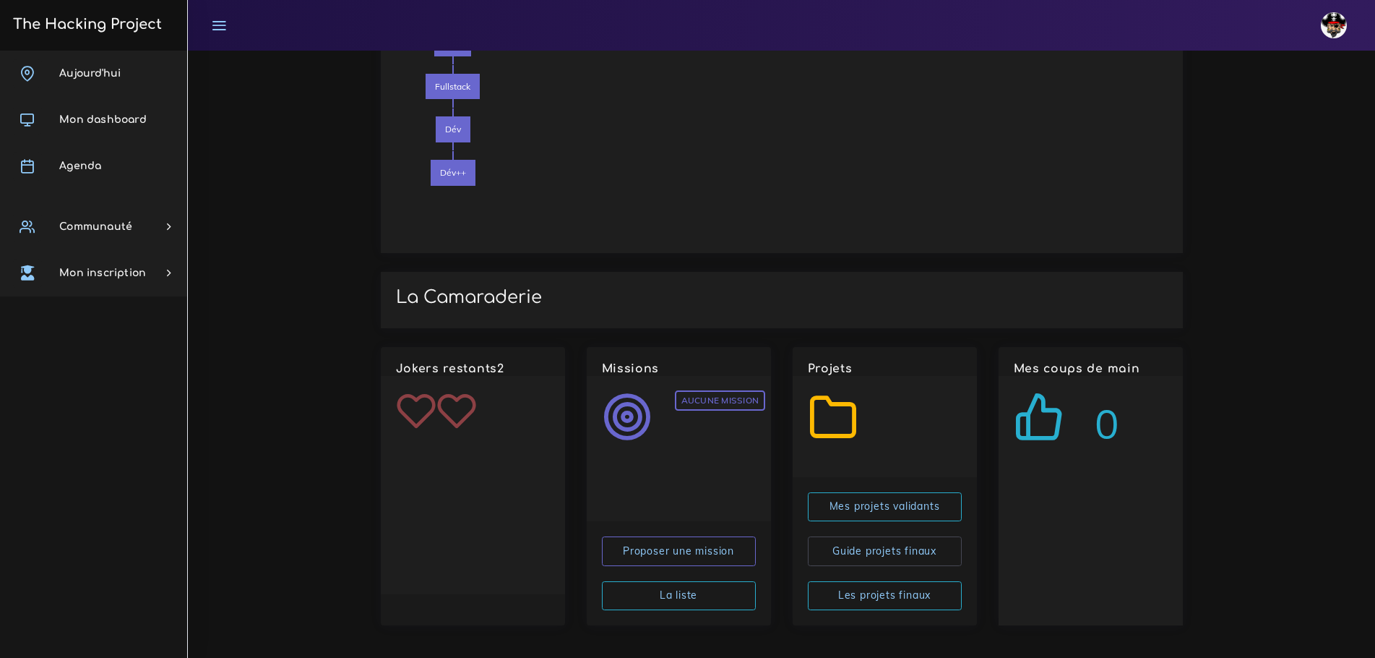
drag, startPoint x: 391, startPoint y: 384, endPoint x: 563, endPoint y: 405, distance: 173.3
click at [568, 408] on div "Jokers restants 2" at bounding box center [473, 486] width 206 height 278
click at [113, 170] on link "Agenda" at bounding box center [93, 166] width 187 height 46
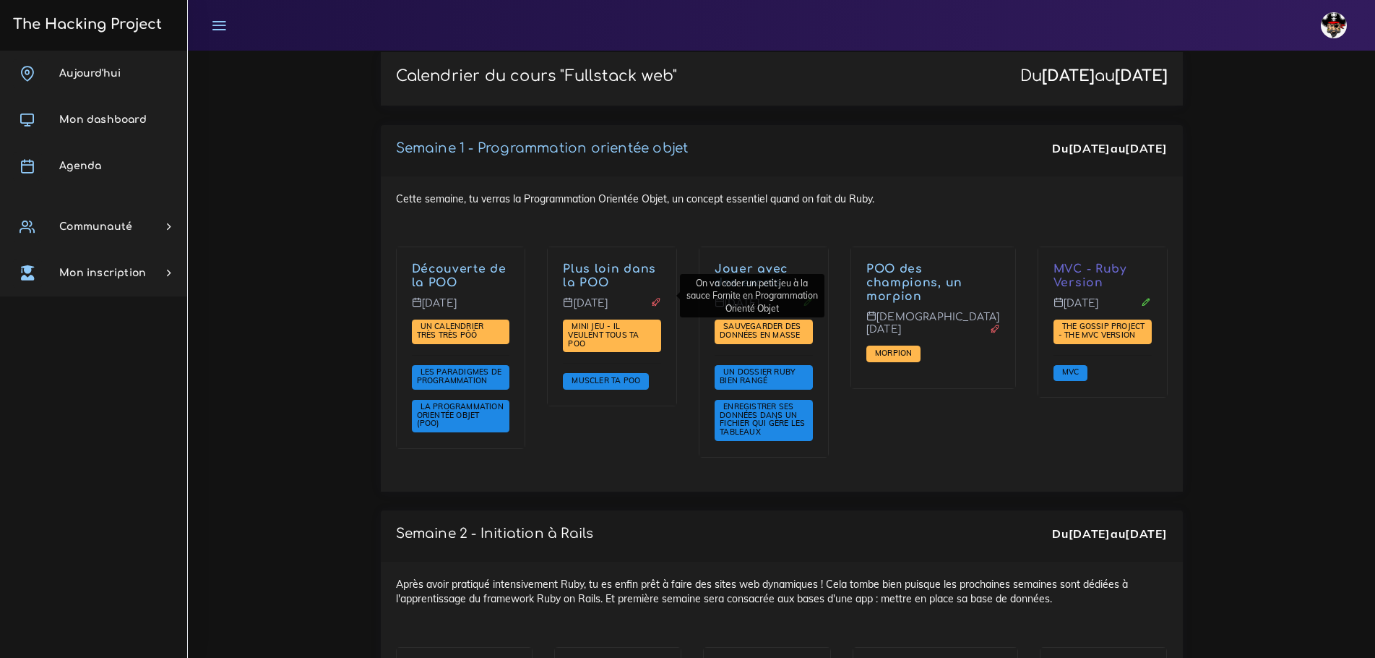
scroll to position [1951, 0]
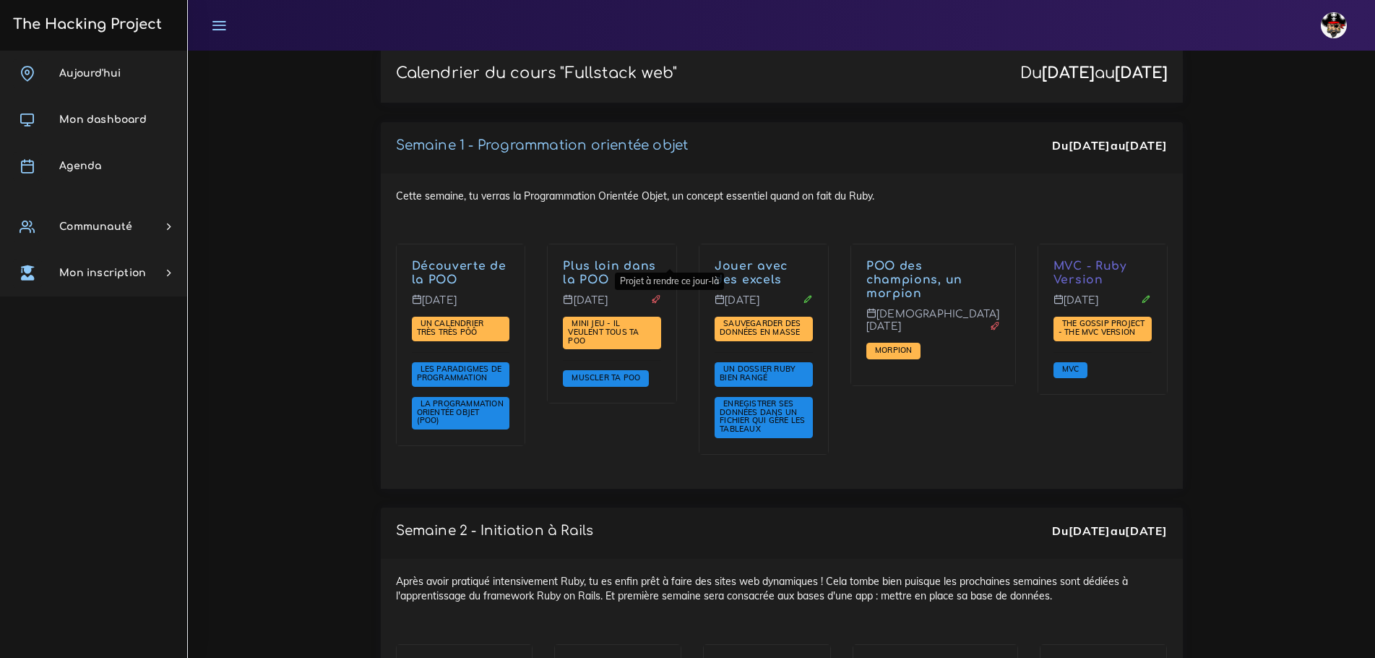
click at [661, 294] on icon at bounding box center [656, 299] width 10 height 10
click at [592, 259] on link "Plus loin dans la POO" at bounding box center [609, 272] width 93 height 27
click at [920, 259] on link "POO des champions, un morpion" at bounding box center [914, 279] width 96 height 40
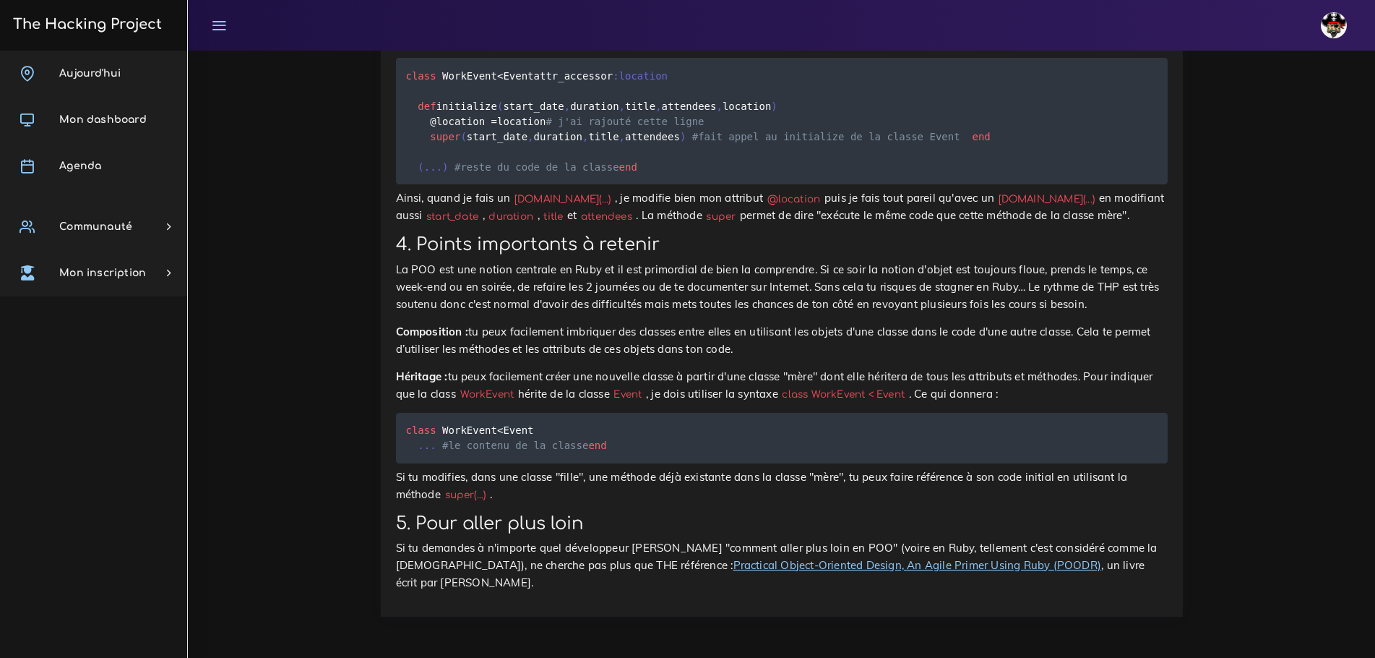
scroll to position [12976, 0]
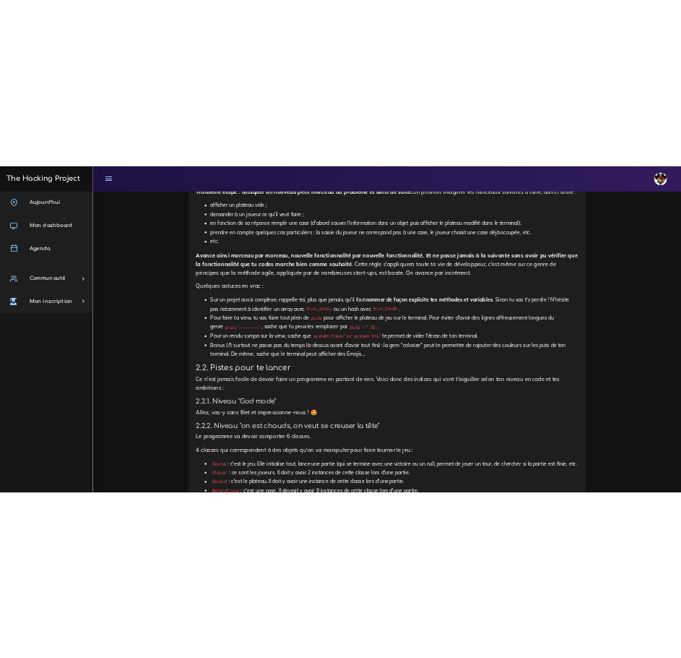
scroll to position [2493, 0]
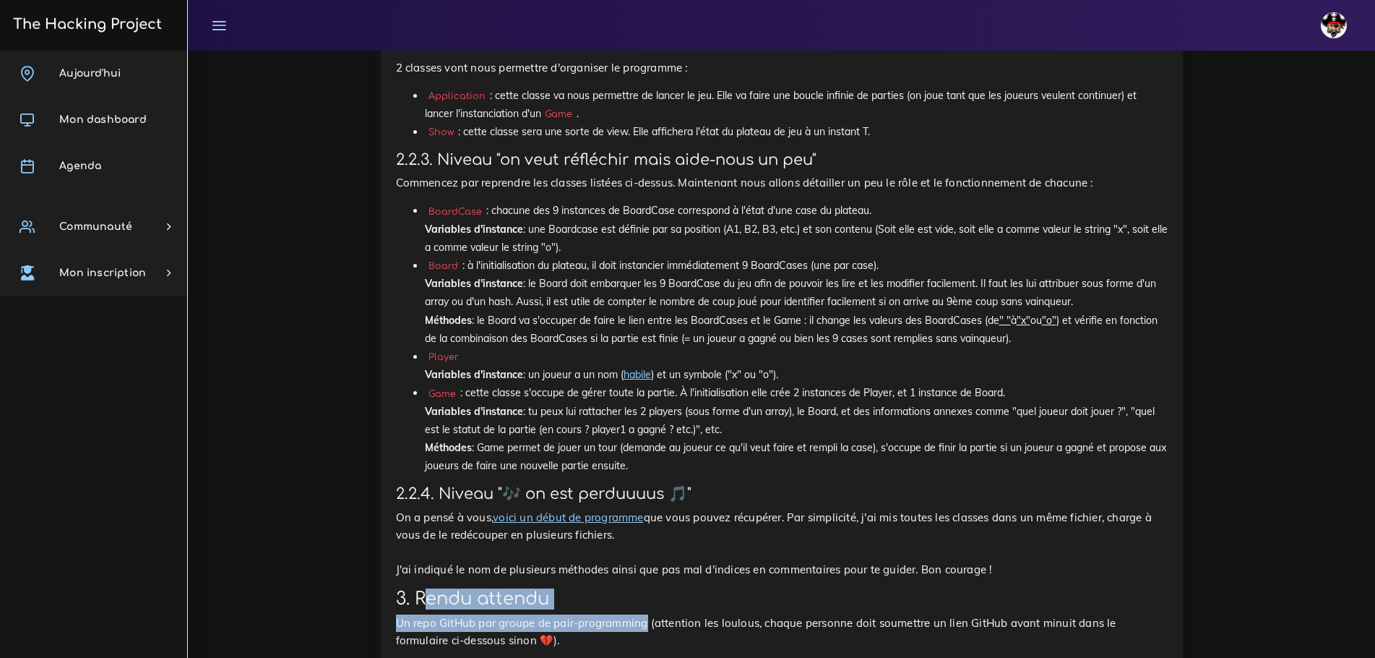
drag, startPoint x: 430, startPoint y: 429, endPoint x: 629, endPoint y: 457, distance: 200.8
